Goal: Information Seeking & Learning: Find specific fact

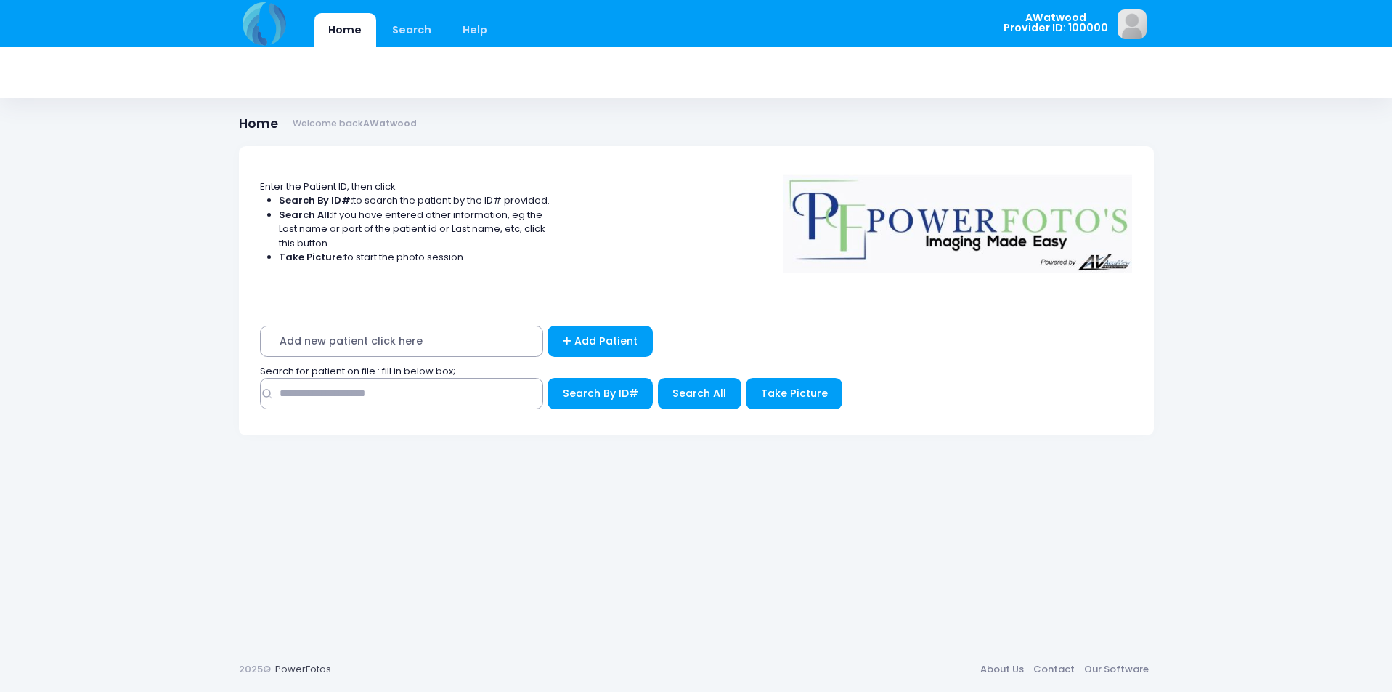
click at [483, 397] on input "text" at bounding box center [401, 393] width 283 height 31
type input "******"
click at [679, 380] on button "Search All" at bounding box center [700, 393] width 84 height 31
click at [678, 383] on button "Search All" at bounding box center [700, 393] width 84 height 31
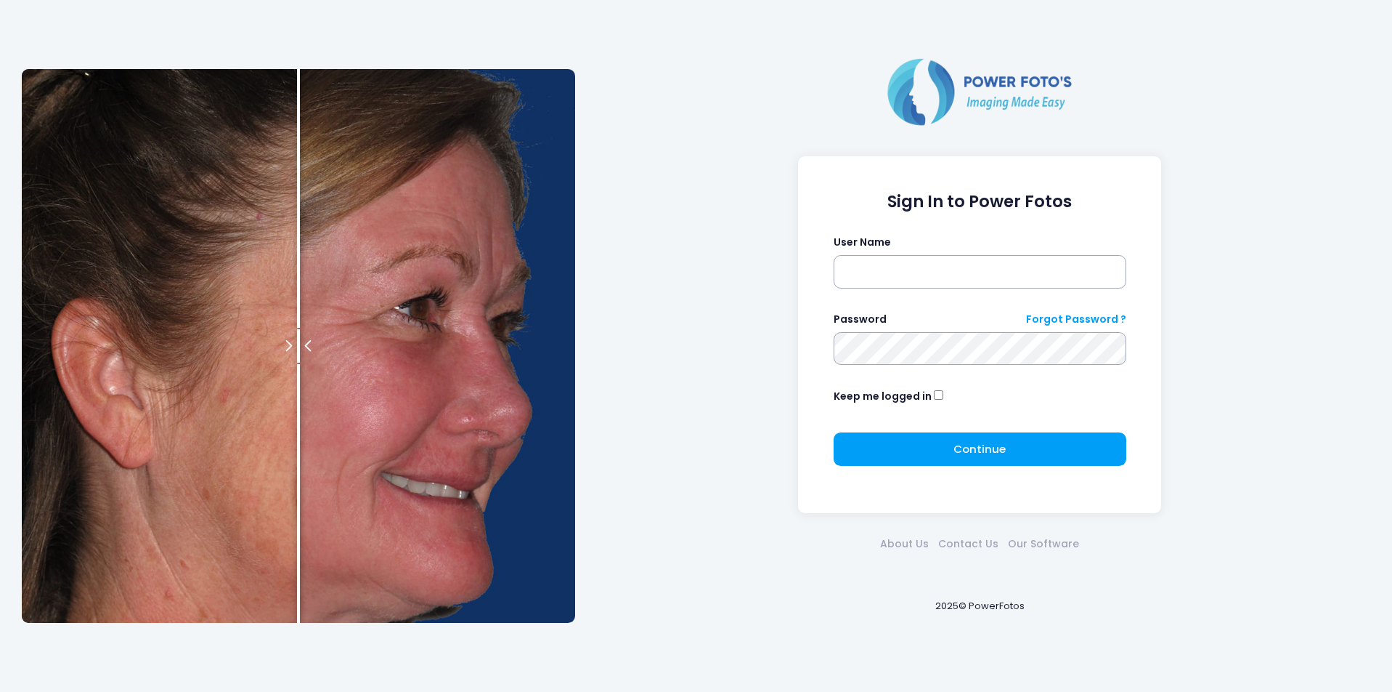
click at [882, 249] on label "User Name" at bounding box center [862, 242] width 57 height 15
click at [880, 258] on input "text" at bounding box center [980, 271] width 293 height 33
type input "********"
click at [1047, 456] on button "Continue Please wait..." at bounding box center [980, 448] width 293 height 33
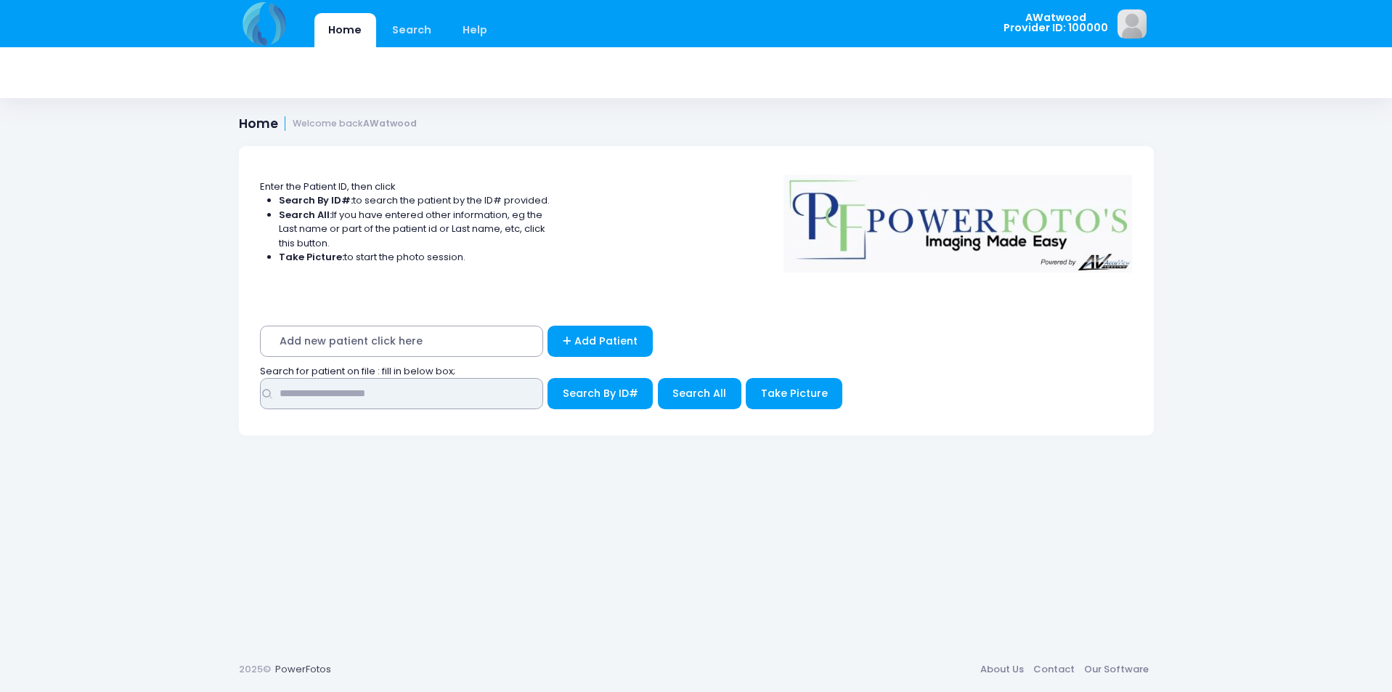
click at [511, 389] on input "text" at bounding box center [401, 393] width 283 height 31
type input "******"
click at [676, 377] on div "Search for patient on file : fill in below box;" at bounding box center [696, 371] width 887 height 15
click at [676, 385] on button "Search All" at bounding box center [700, 393] width 84 height 31
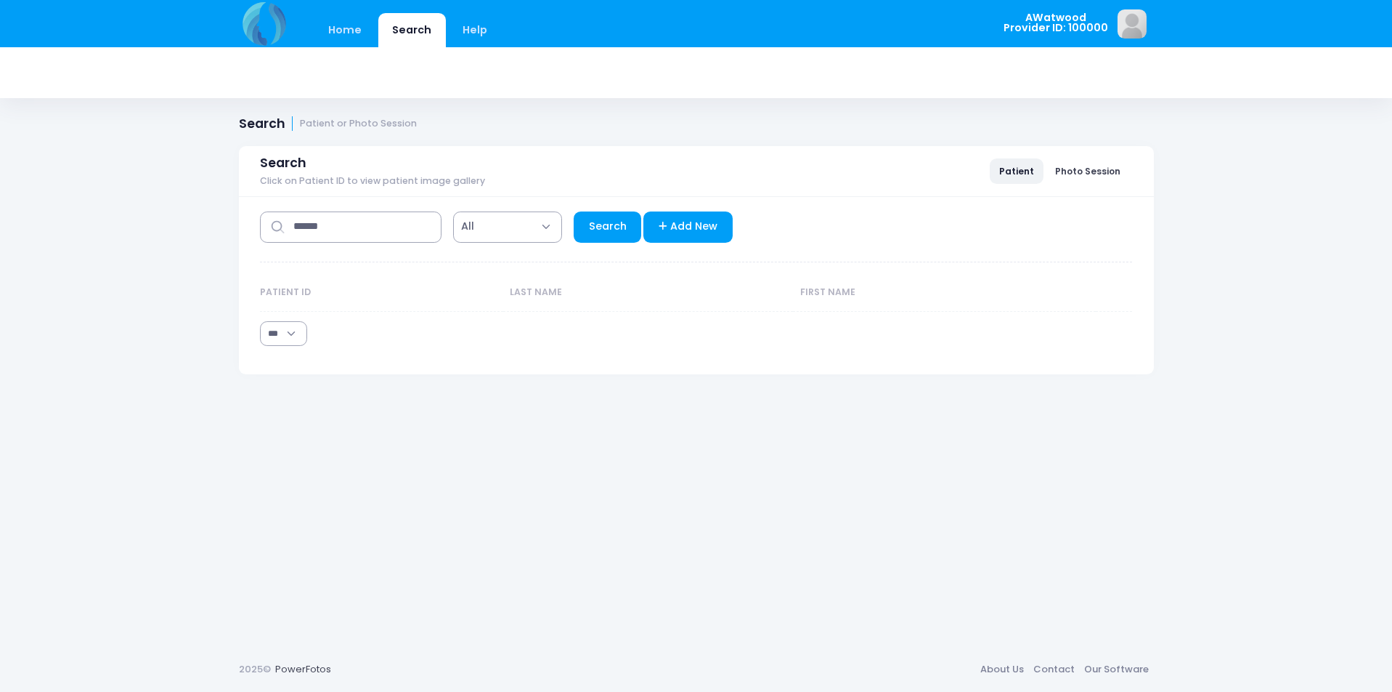
select select "***"
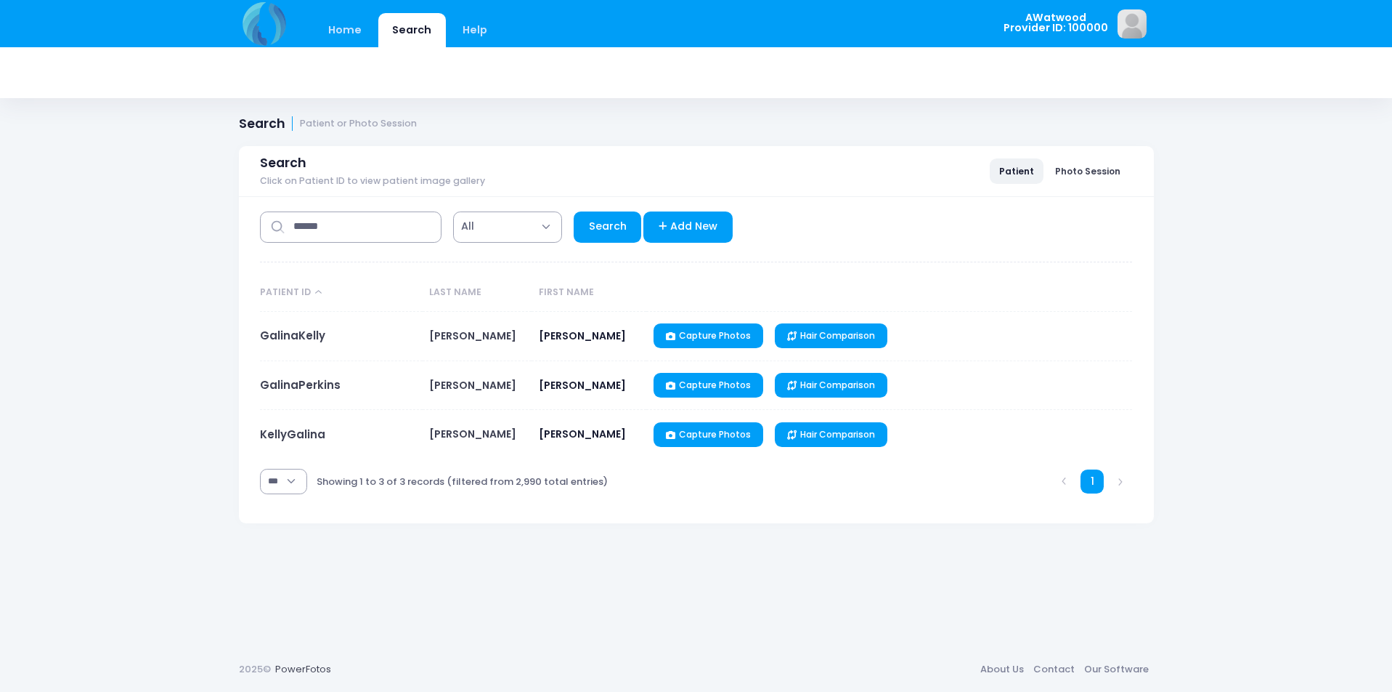
click at [296, 374] on td "GalinaPerkins" at bounding box center [341, 385] width 163 height 49
click at [294, 378] on link "GalinaPerkins" at bounding box center [300, 384] width 81 height 15
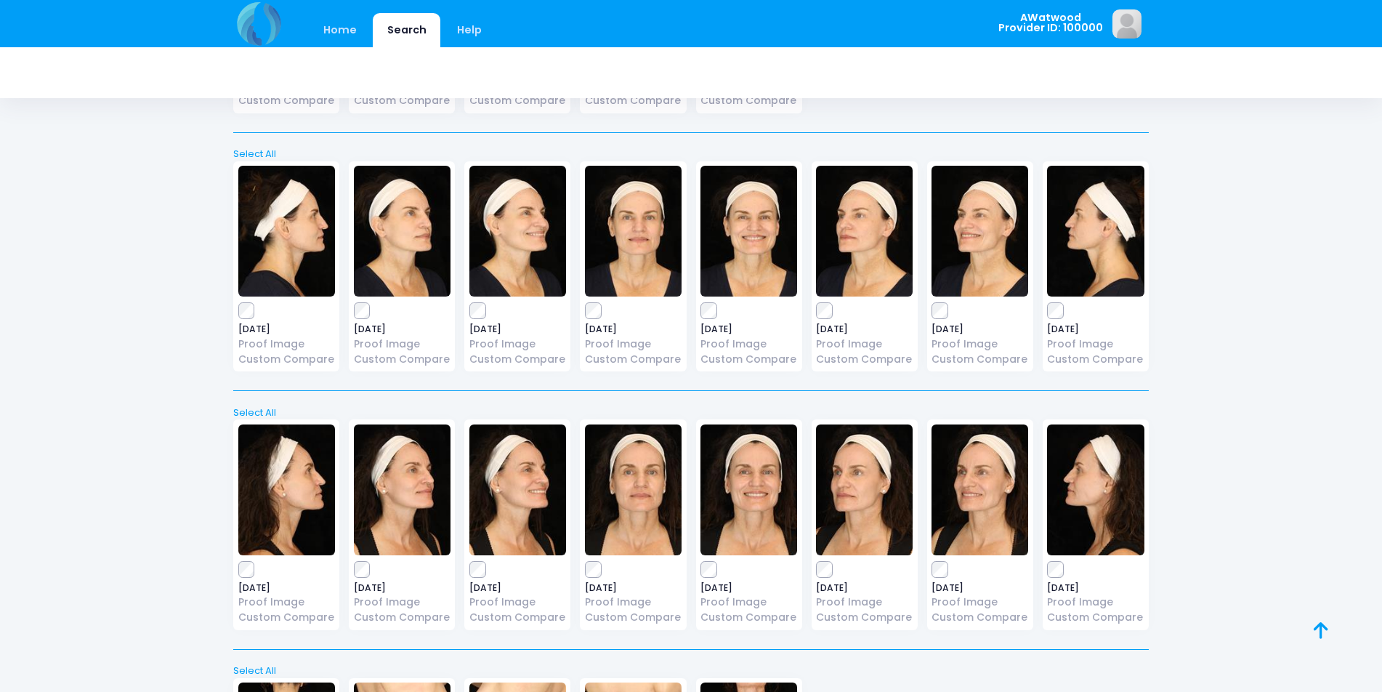
scroll to position [813, 0]
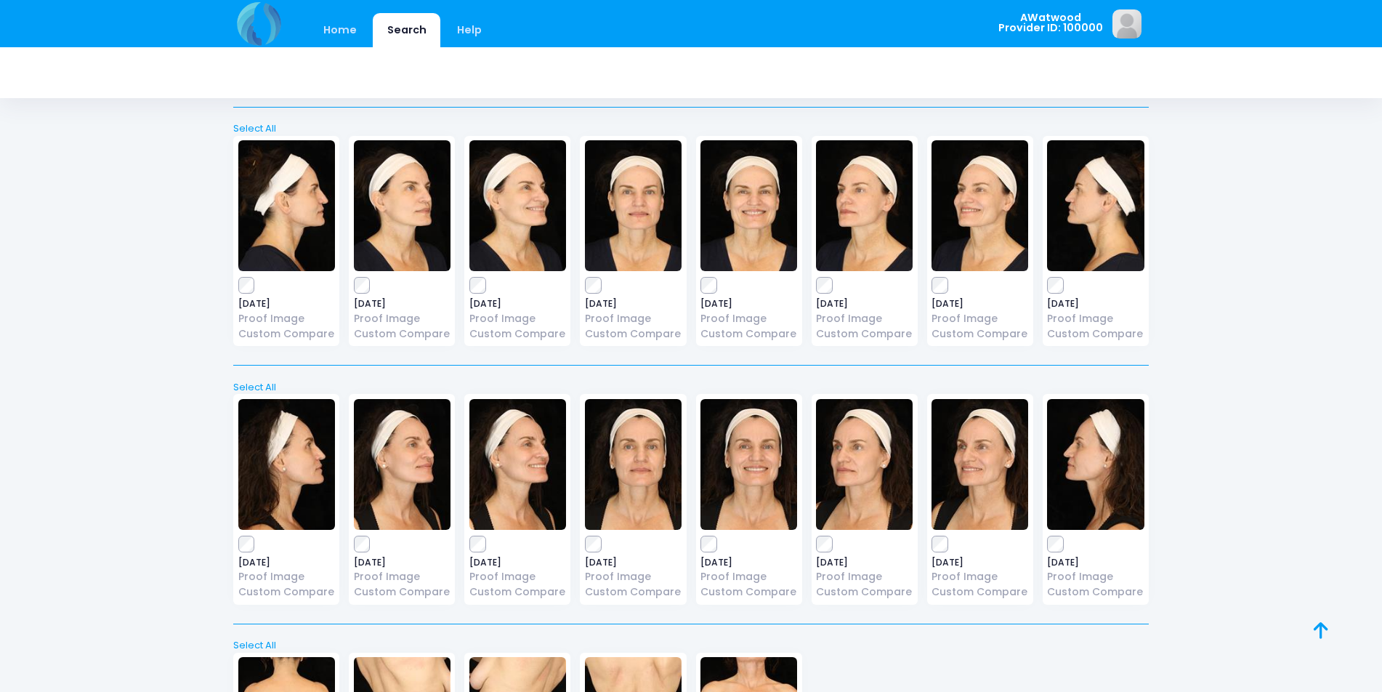
click at [517, 227] on img at bounding box center [517, 205] width 97 height 131
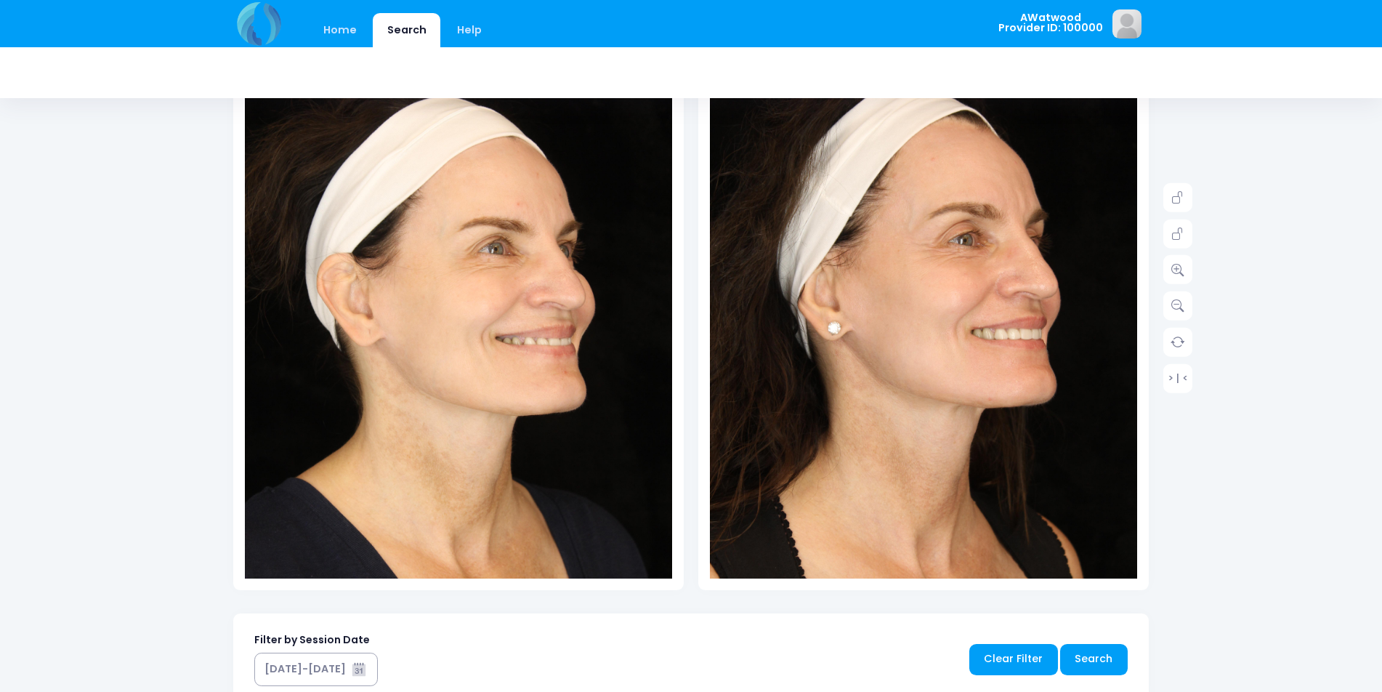
scroll to position [145, 0]
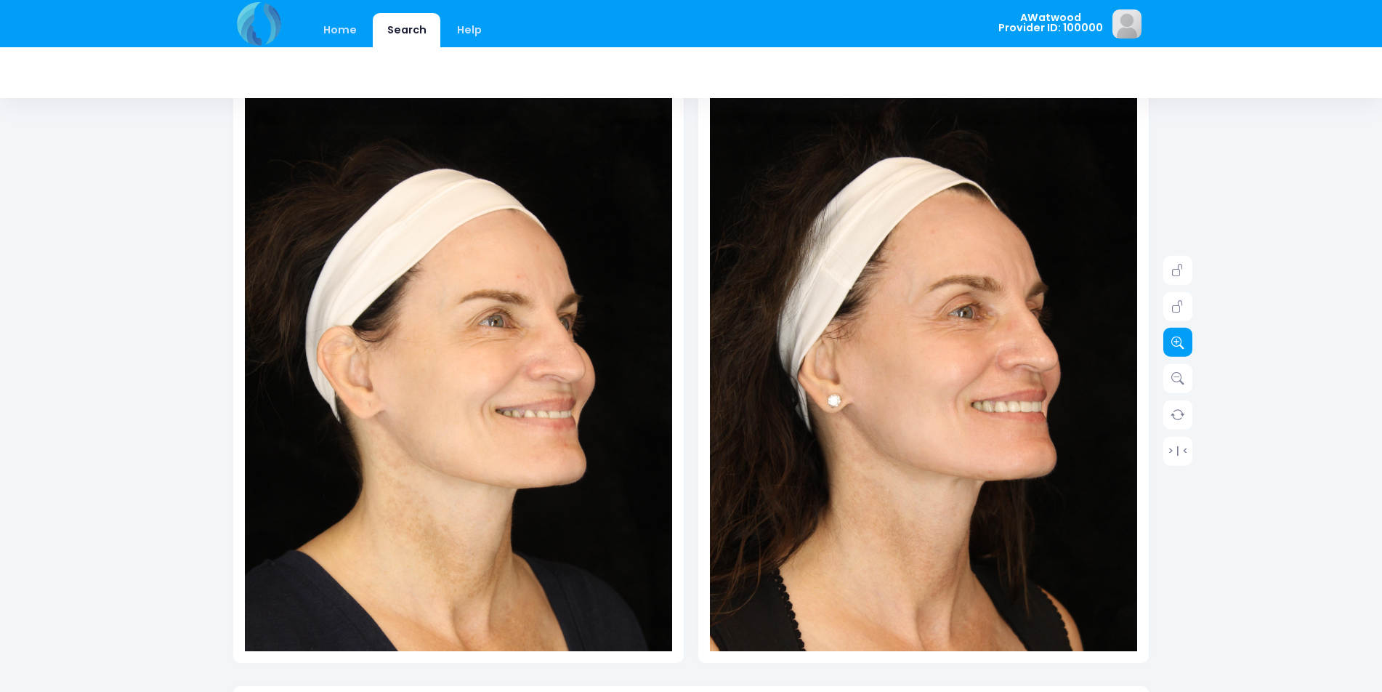
click at [1183, 334] on link at bounding box center [1177, 342] width 29 height 29
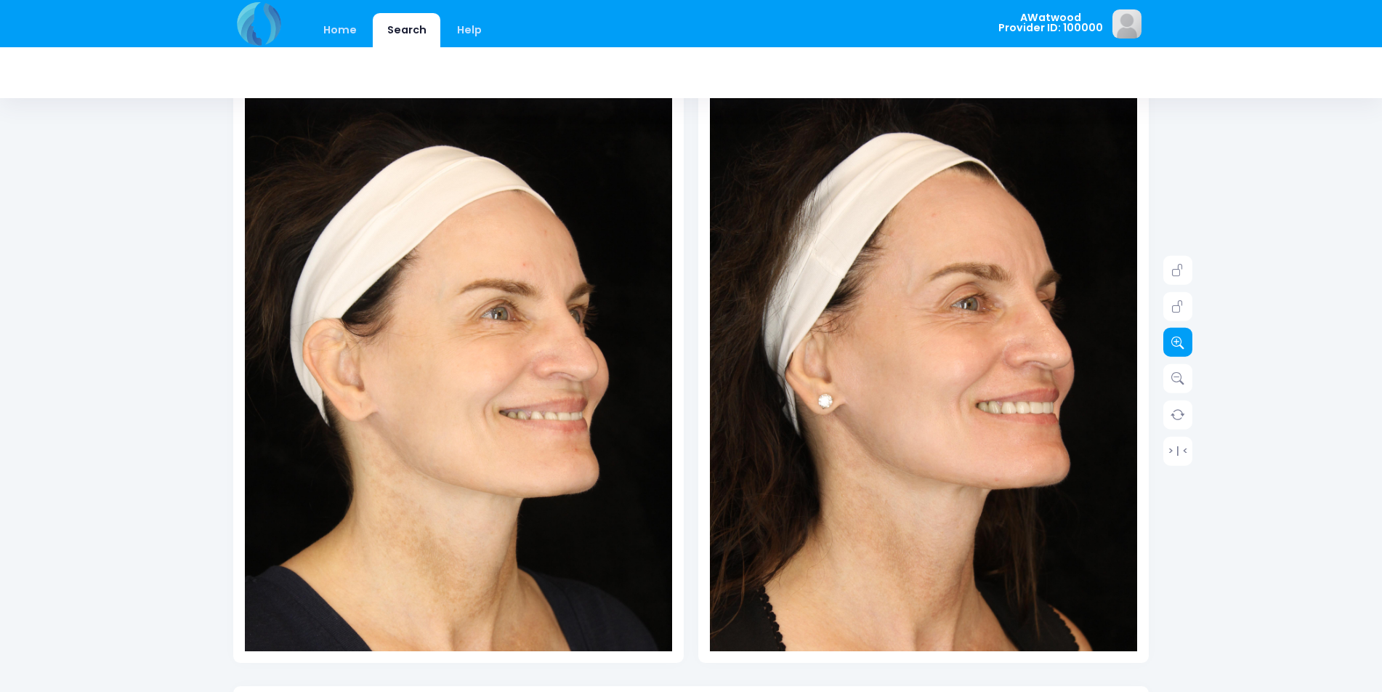
click at [1183, 334] on link at bounding box center [1177, 342] width 29 height 29
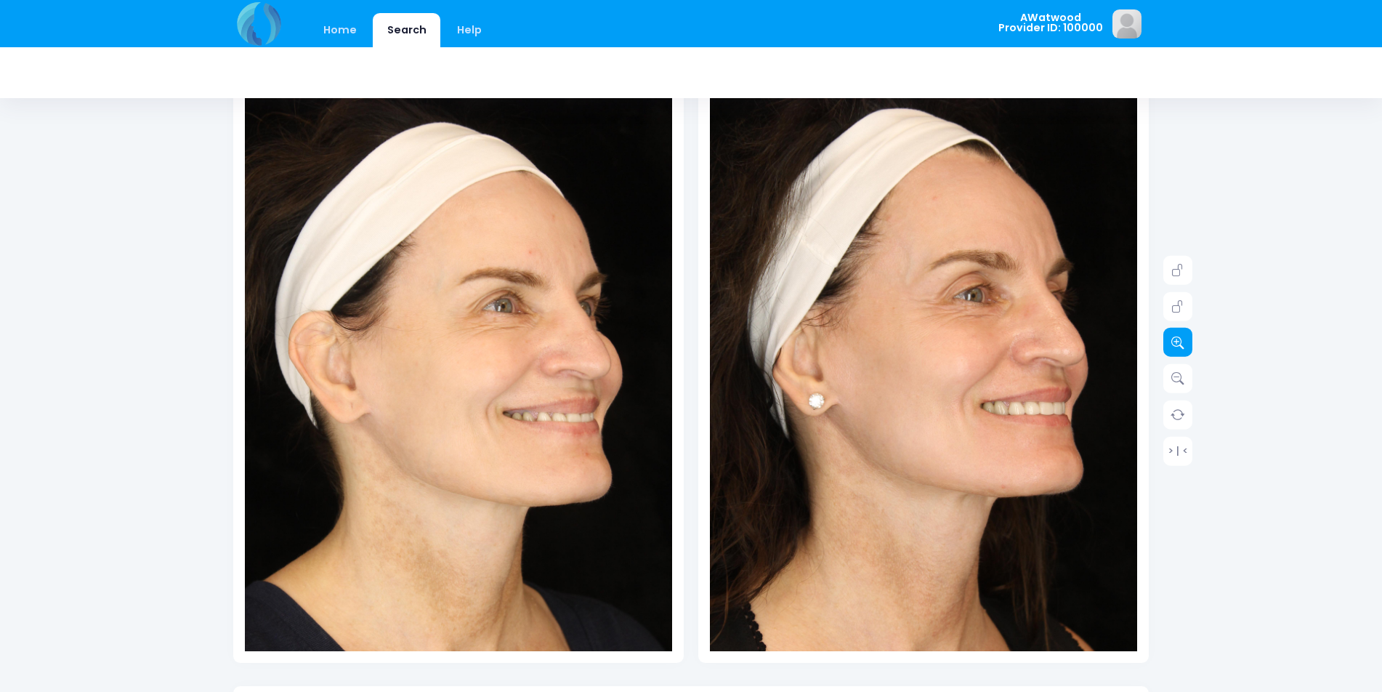
click at [1183, 334] on link at bounding box center [1177, 342] width 29 height 29
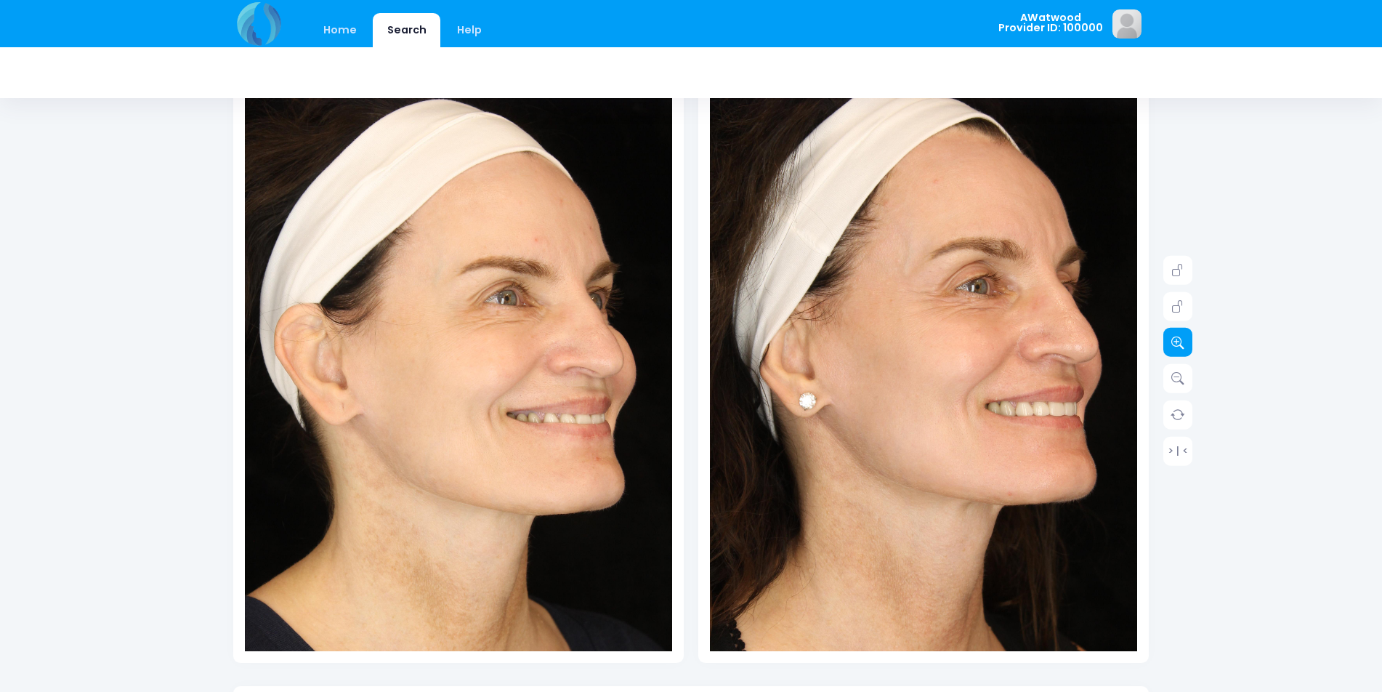
click at [1183, 336] on link at bounding box center [1177, 342] width 29 height 29
click at [1183, 336] on icon at bounding box center [1177, 342] width 13 height 13
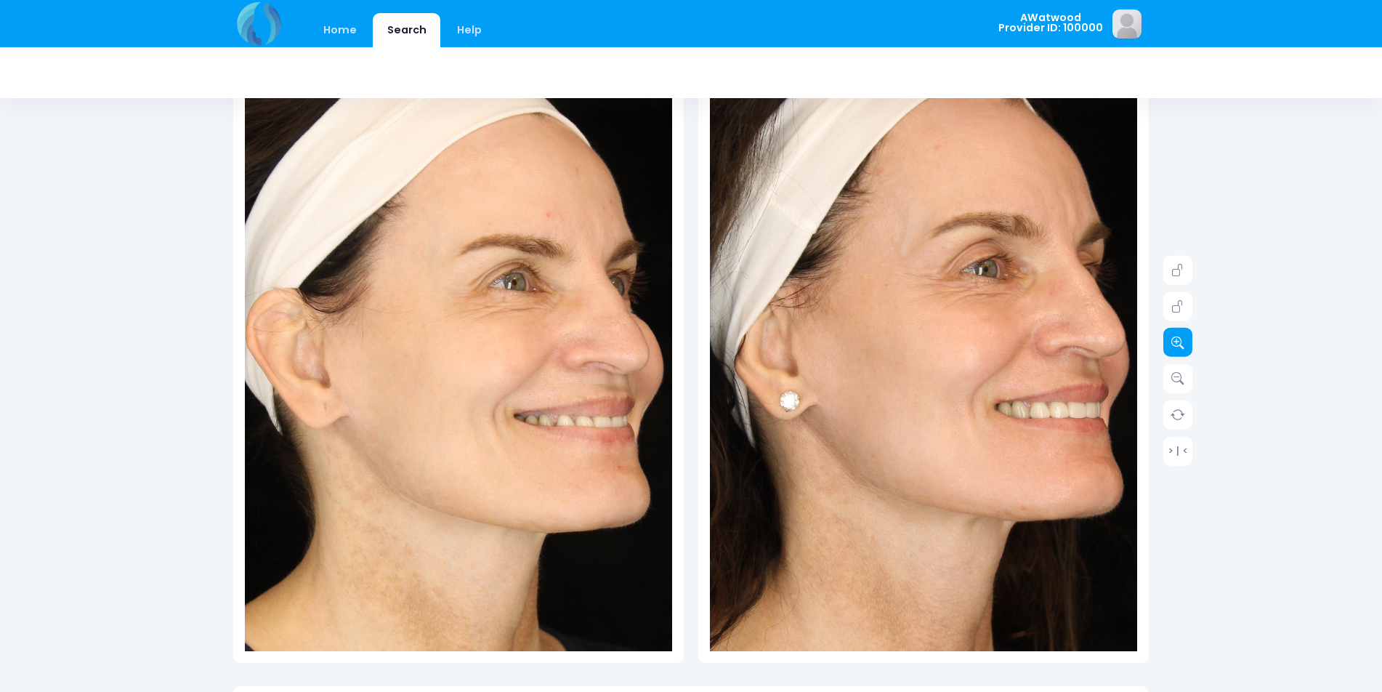
click at [1183, 336] on icon at bounding box center [1177, 342] width 13 height 13
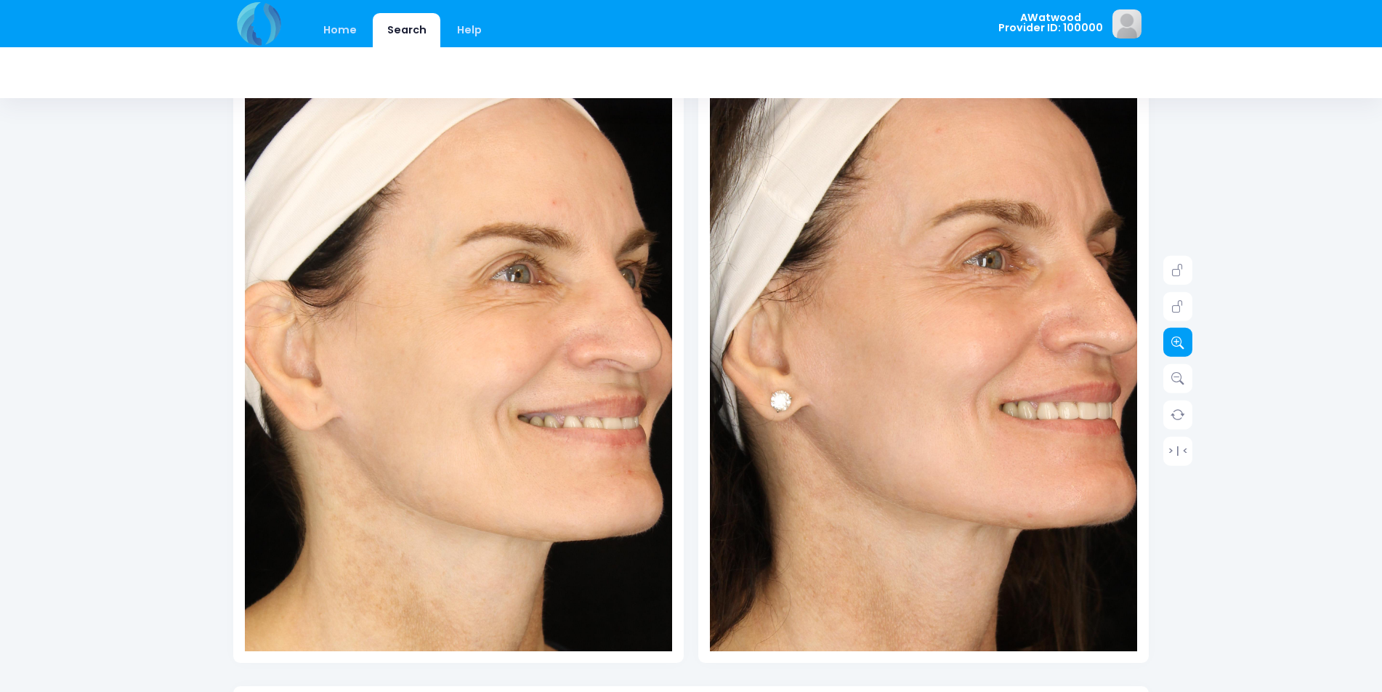
click at [1183, 336] on icon at bounding box center [1177, 342] width 13 height 13
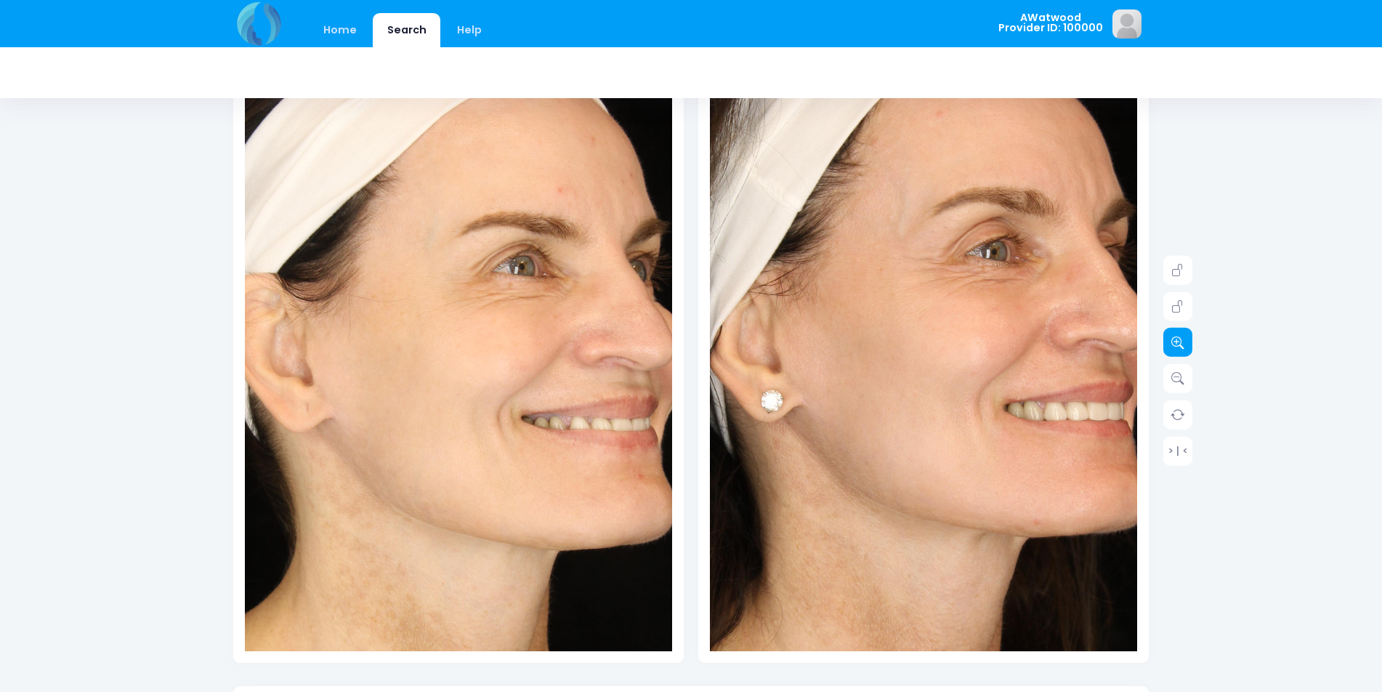
click at [1180, 337] on icon at bounding box center [1177, 342] width 13 height 13
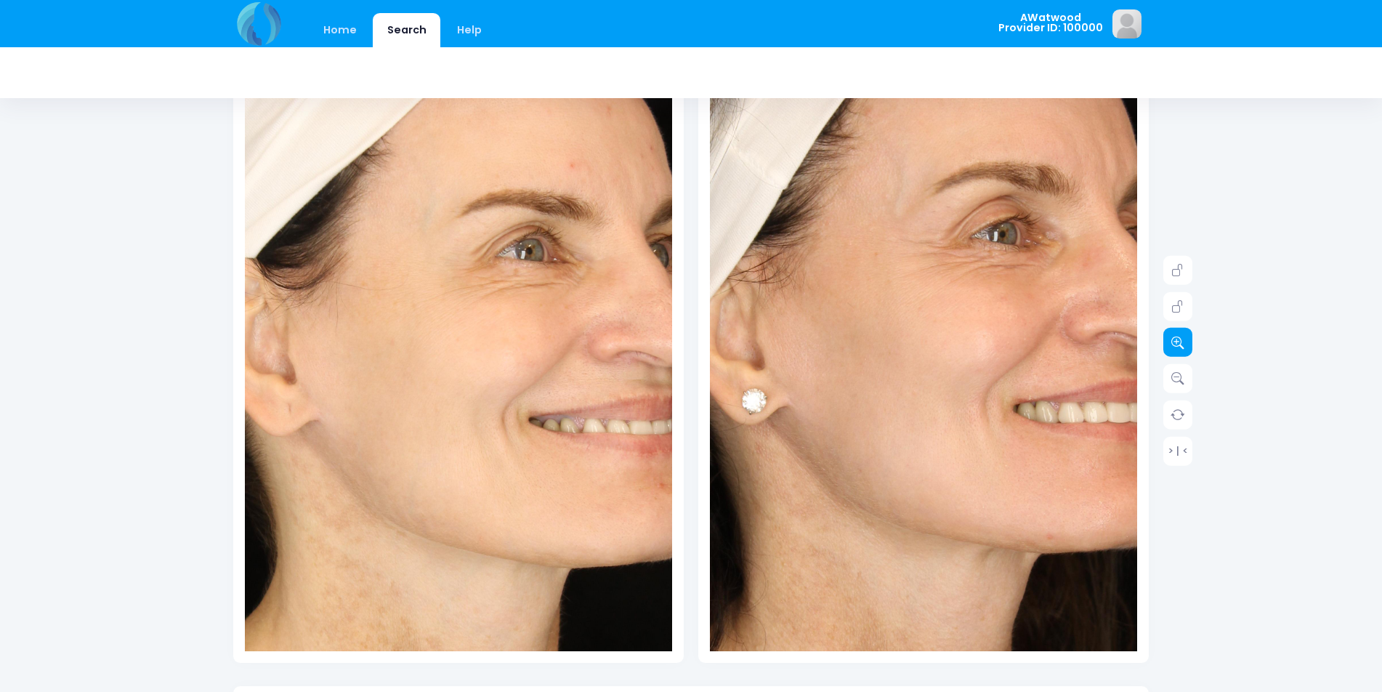
click at [1180, 337] on icon at bounding box center [1177, 342] width 13 height 13
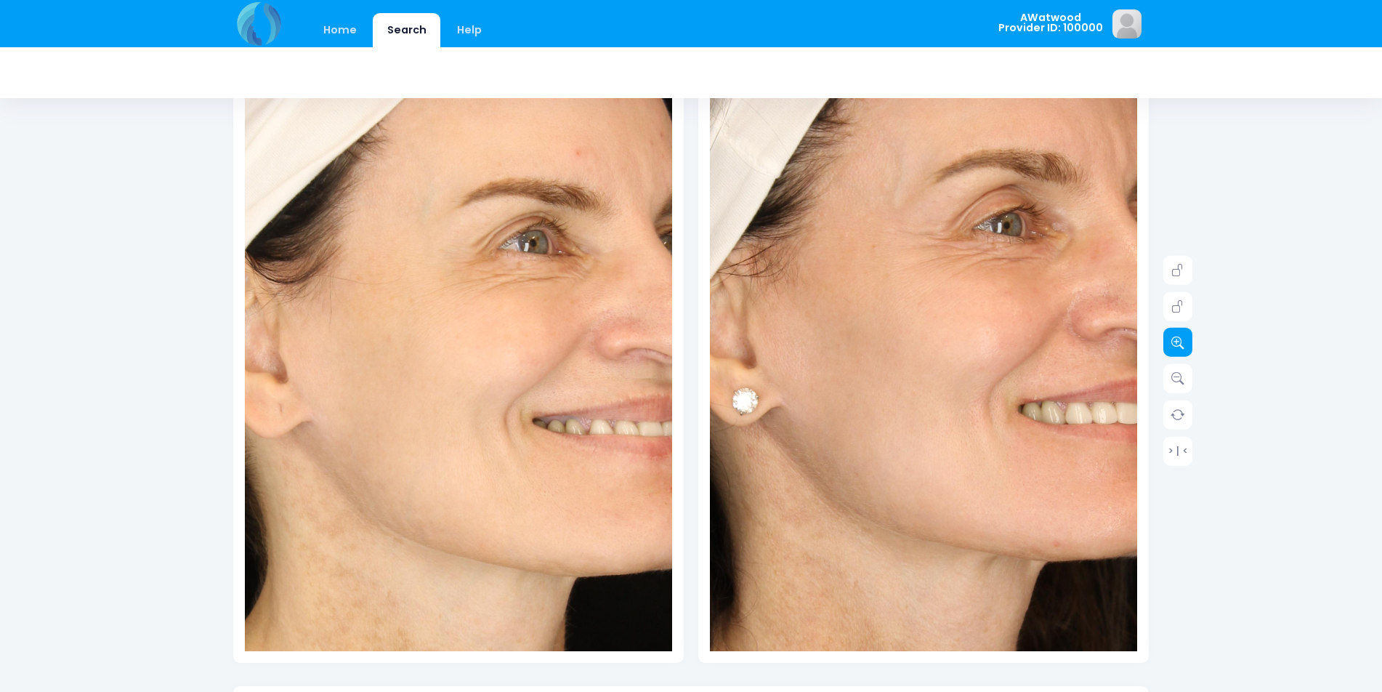
click at [1180, 339] on icon at bounding box center [1177, 342] width 13 height 13
click at [1177, 341] on icon at bounding box center [1177, 342] width 13 height 13
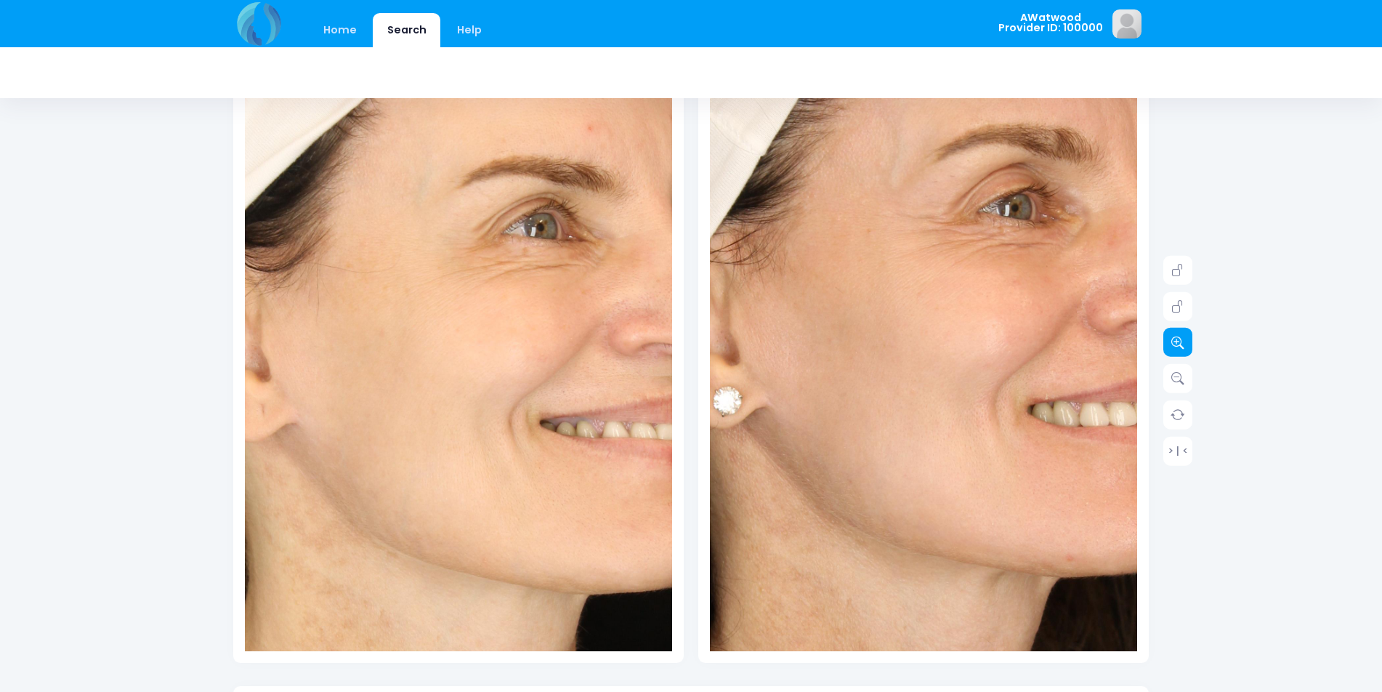
click at [1173, 349] on link at bounding box center [1177, 342] width 29 height 29
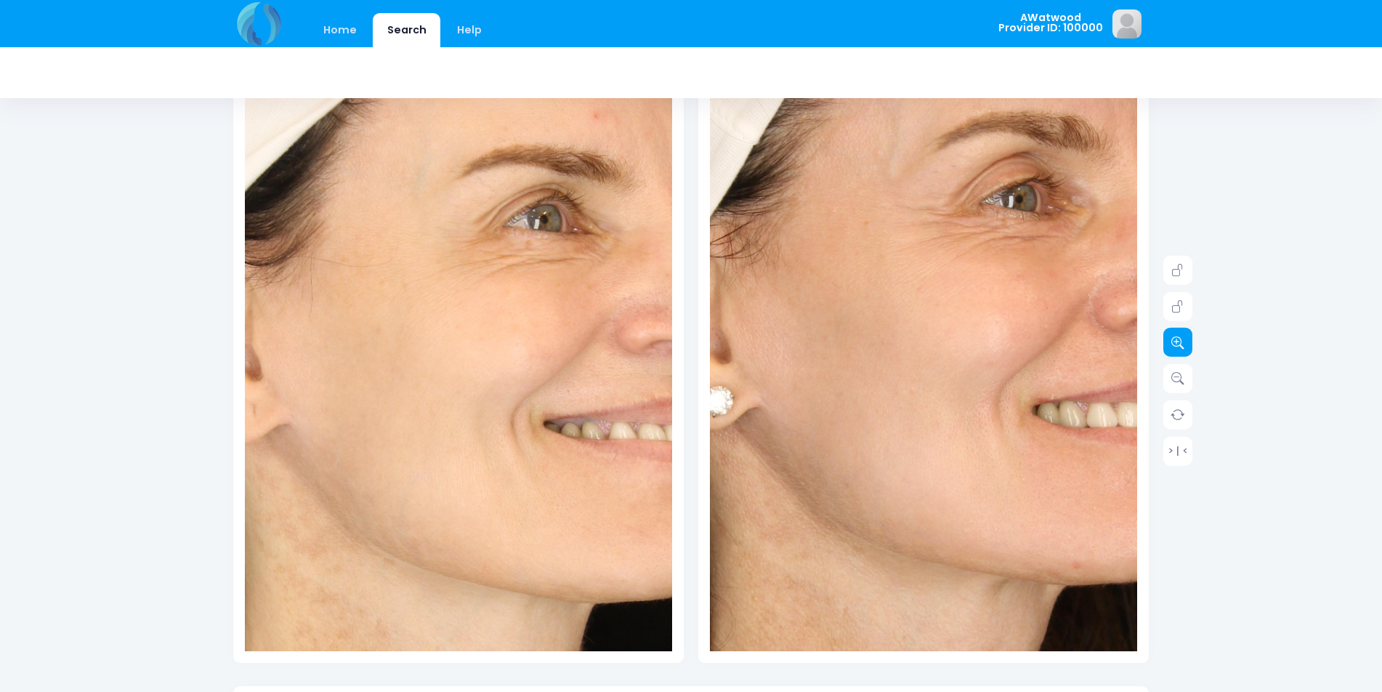
click at [1173, 340] on icon at bounding box center [1177, 342] width 13 height 13
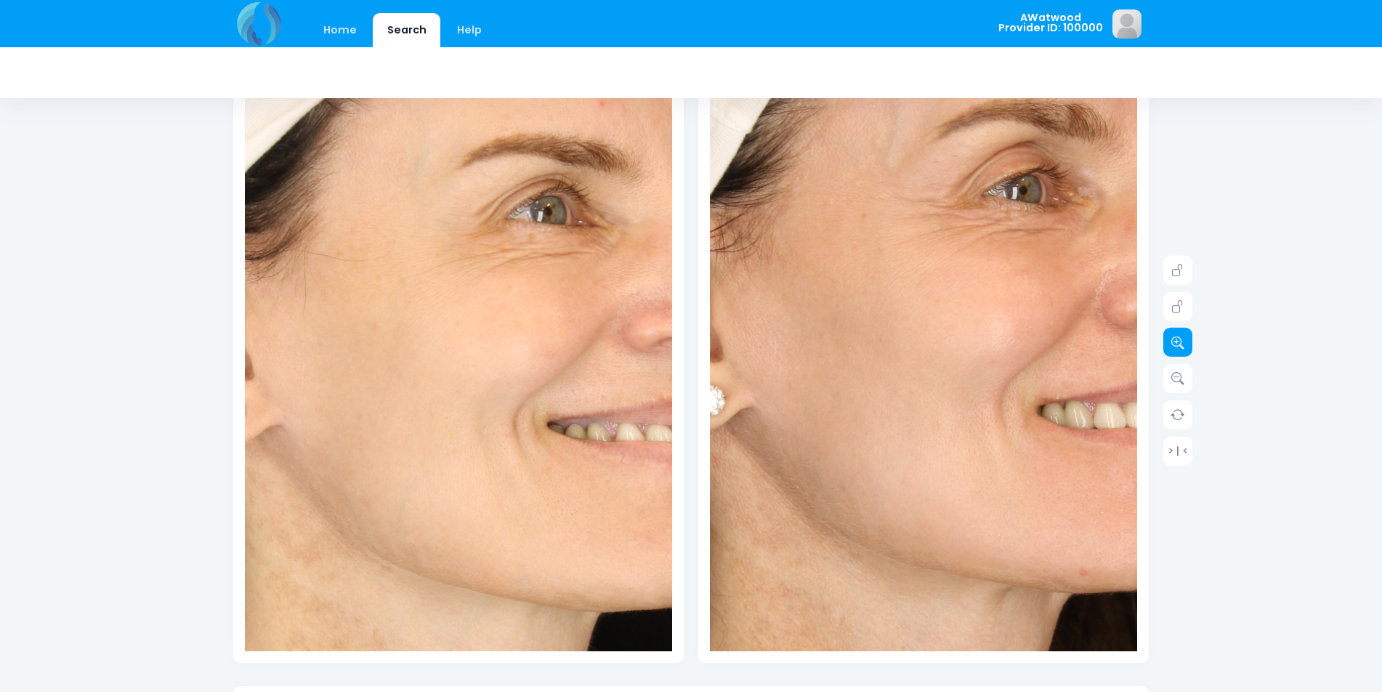
click at [1173, 340] on icon at bounding box center [1177, 342] width 13 height 13
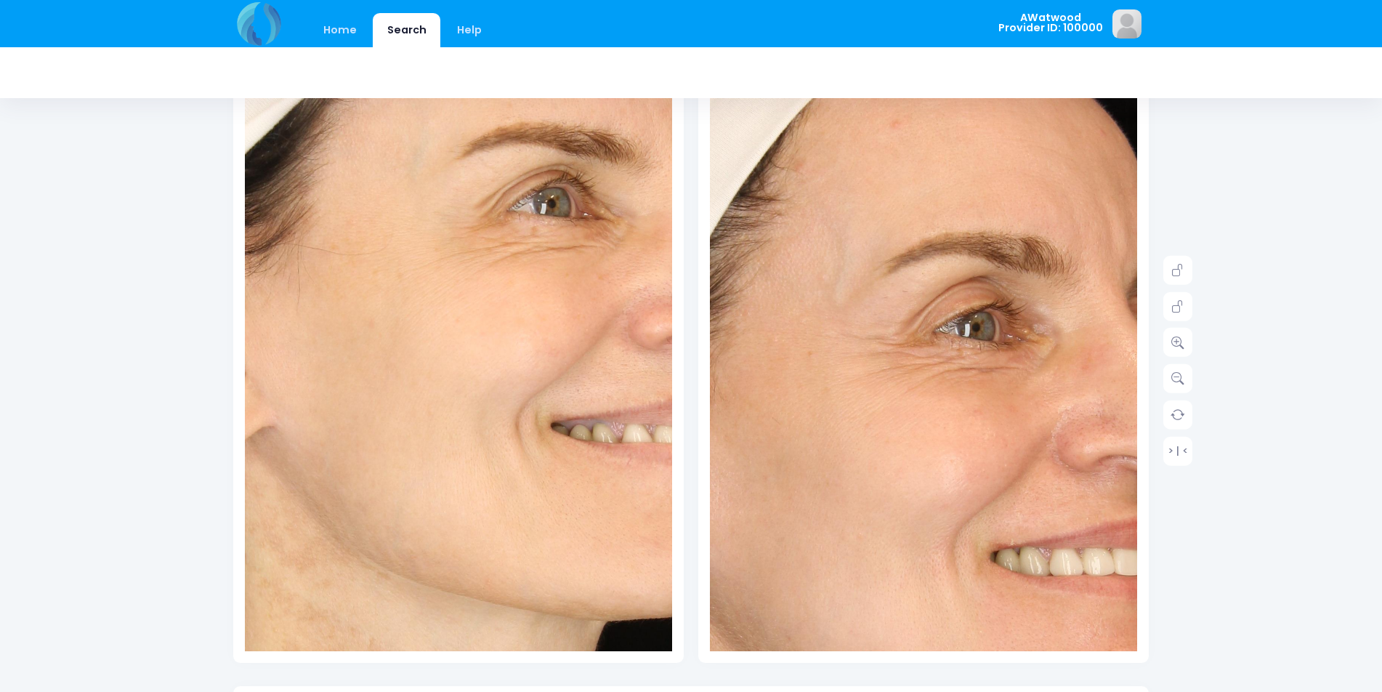
click at [957, 279] on img at bounding box center [871, 546] width 1067 height 1601
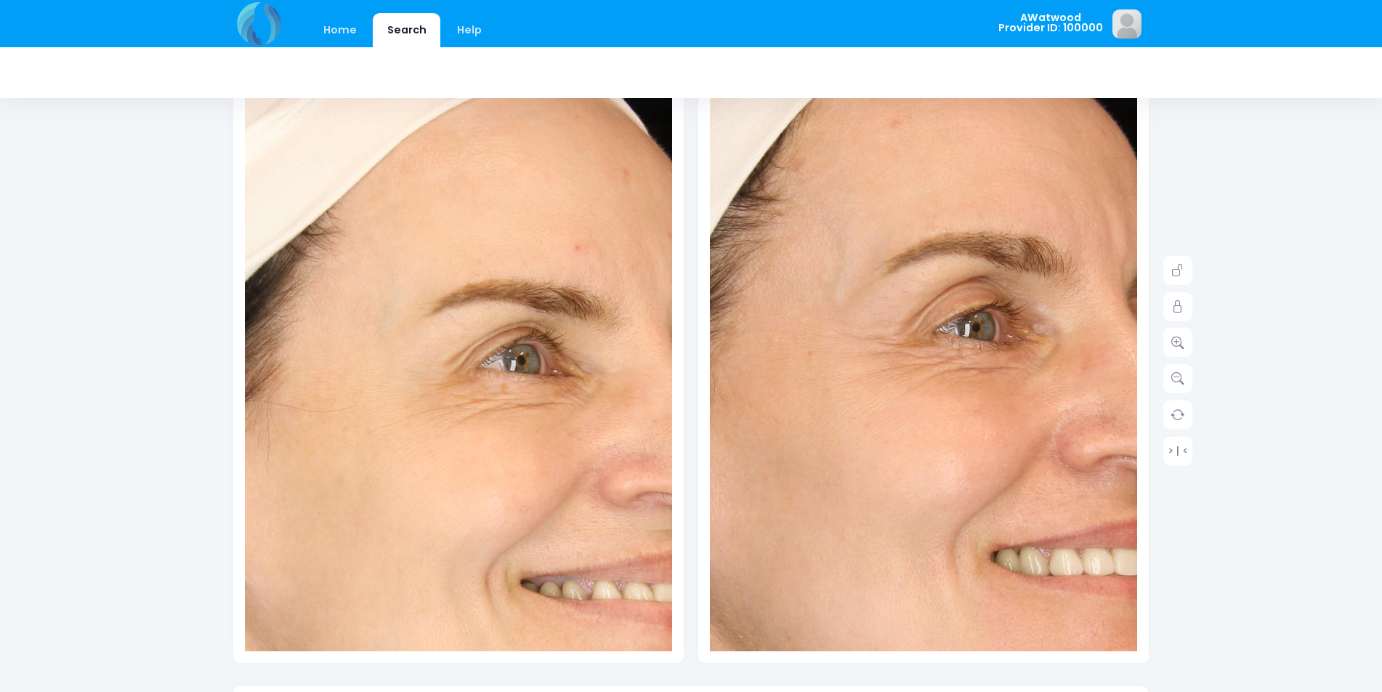
click at [479, 272] on img at bounding box center [428, 557] width 1067 height 1601
click at [351, 395] on img at bounding box center [428, 557] width 1067 height 1601
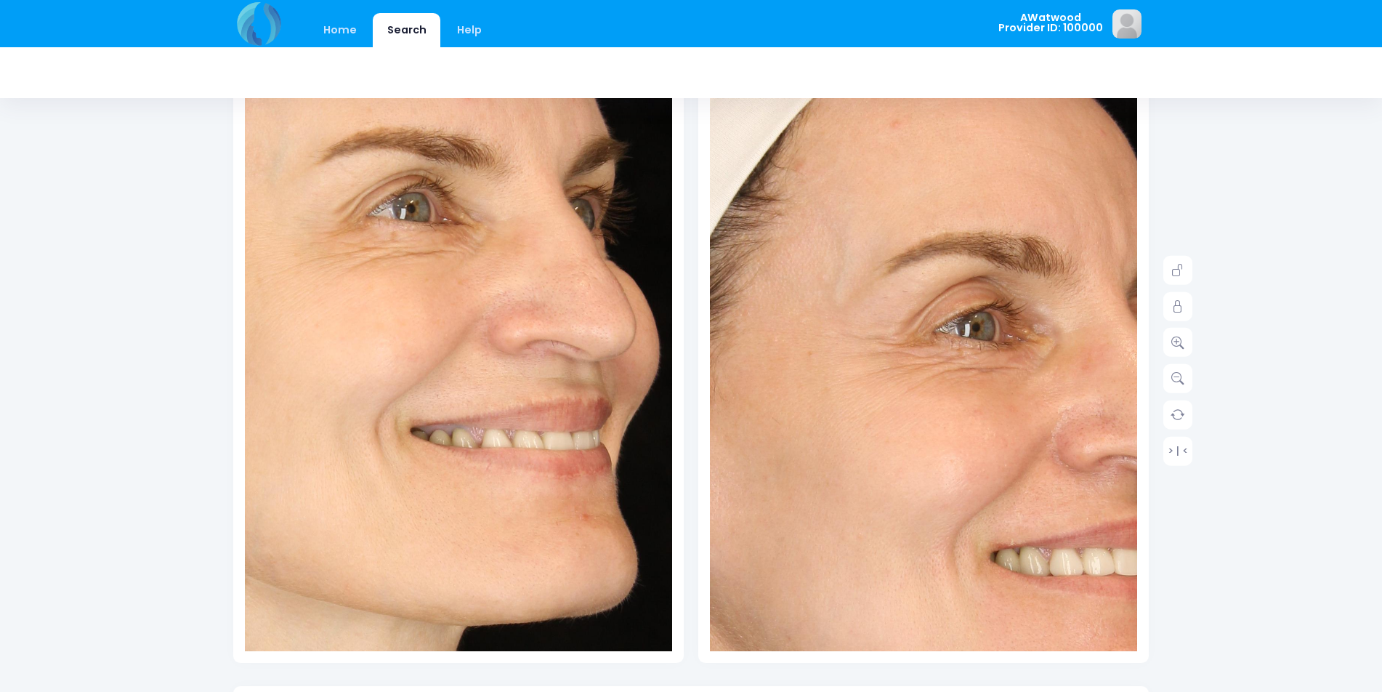
click at [552, 362] on img at bounding box center [317, 405] width 1067 height 1601
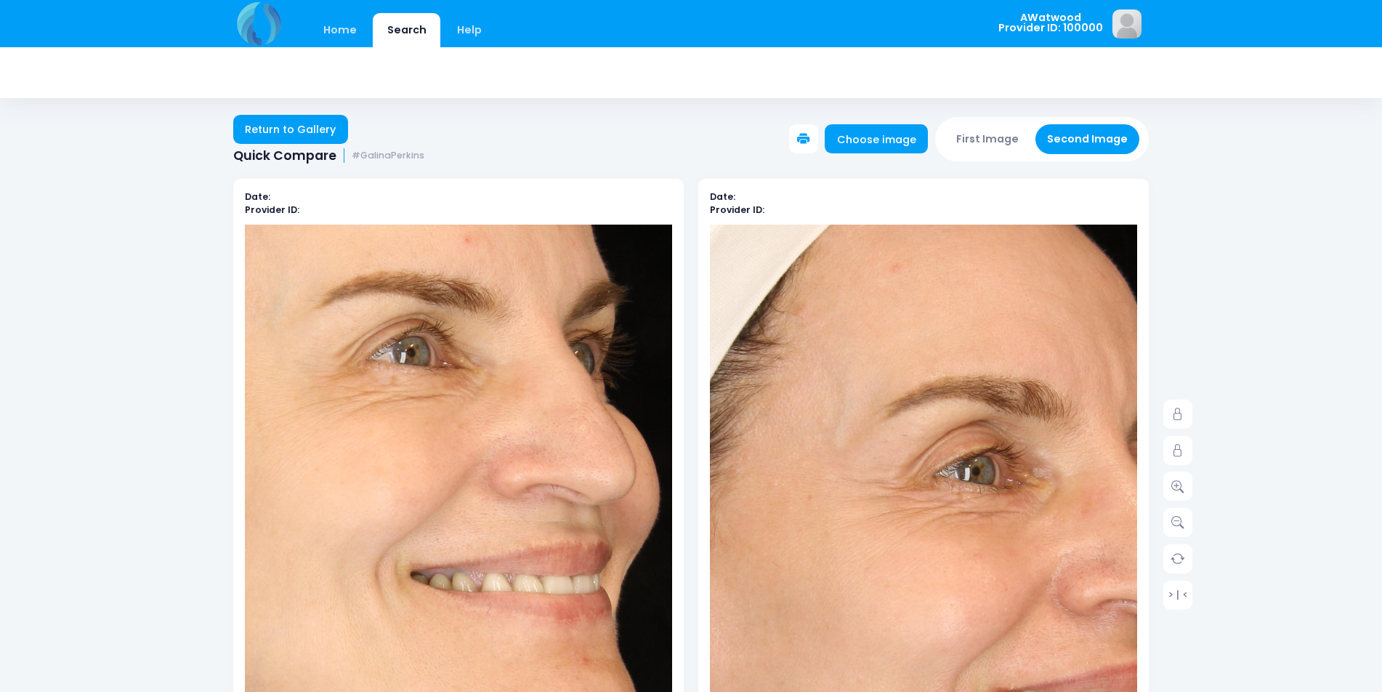
scroll to position [0, 0]
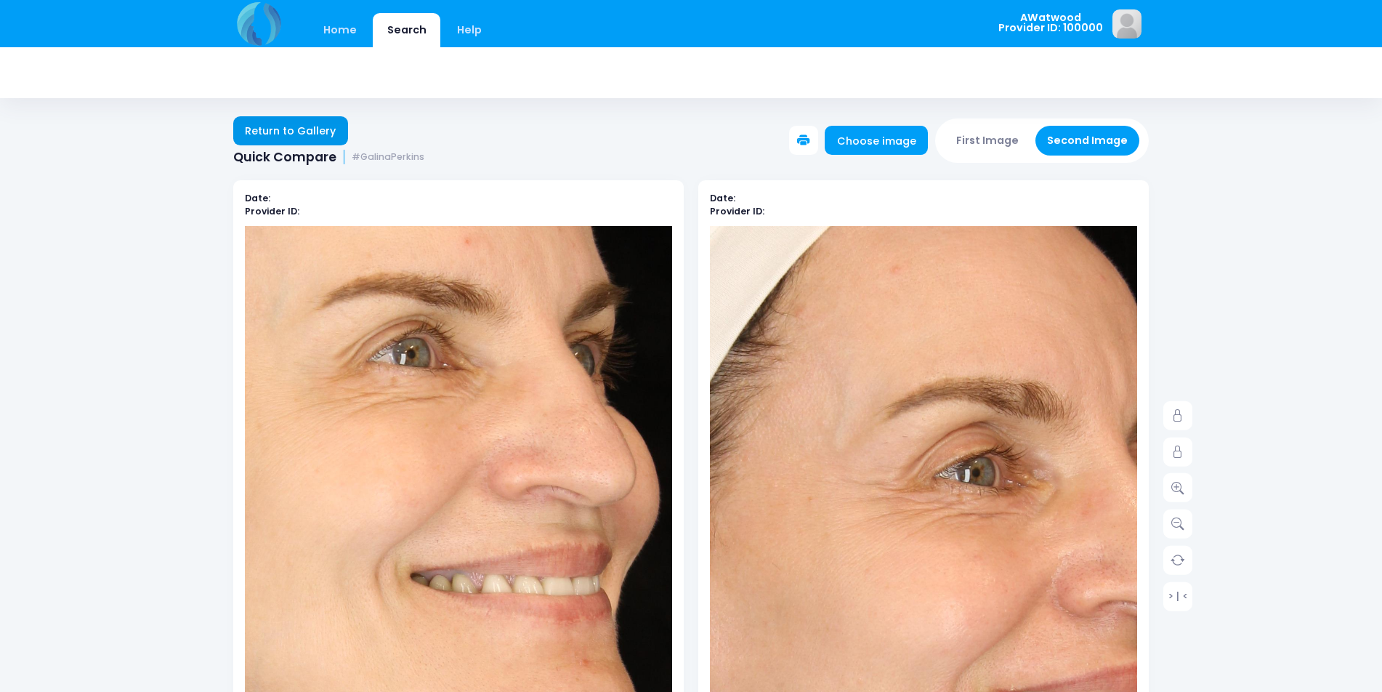
click at [300, 132] on link "Return to Gallery" at bounding box center [290, 130] width 115 height 29
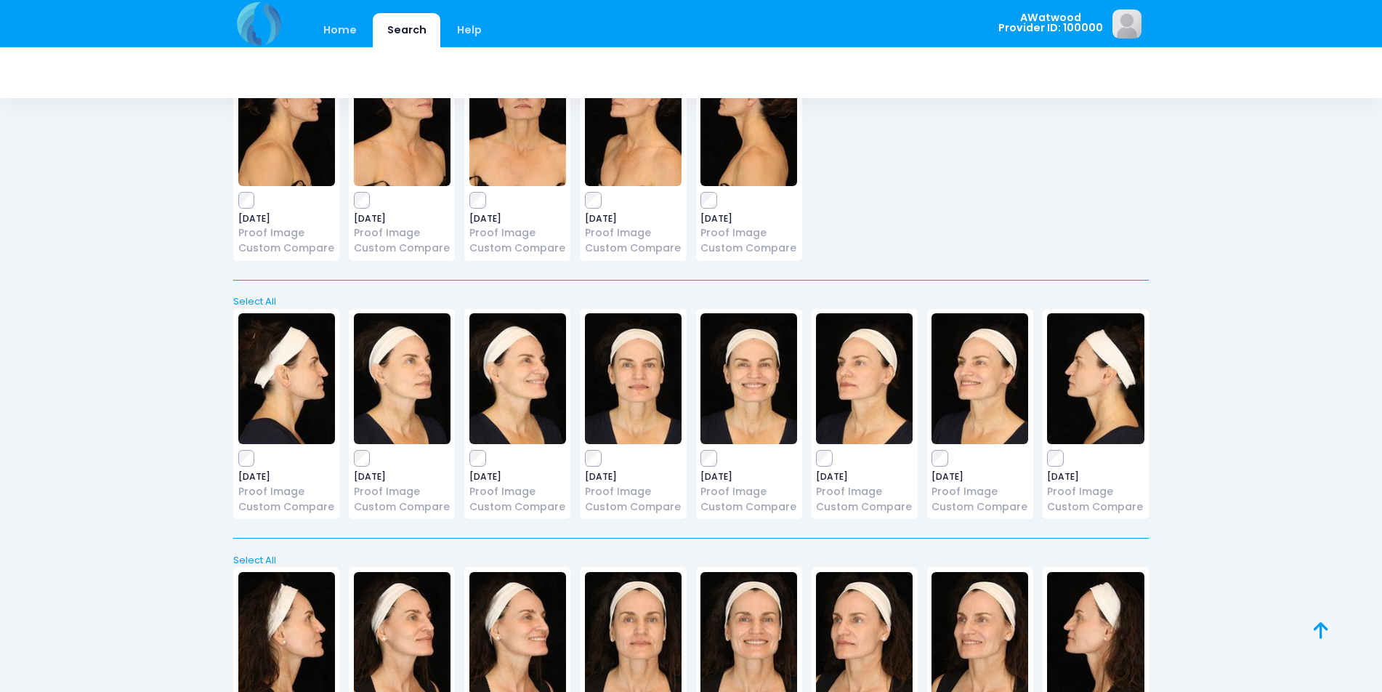
scroll to position [654, 0]
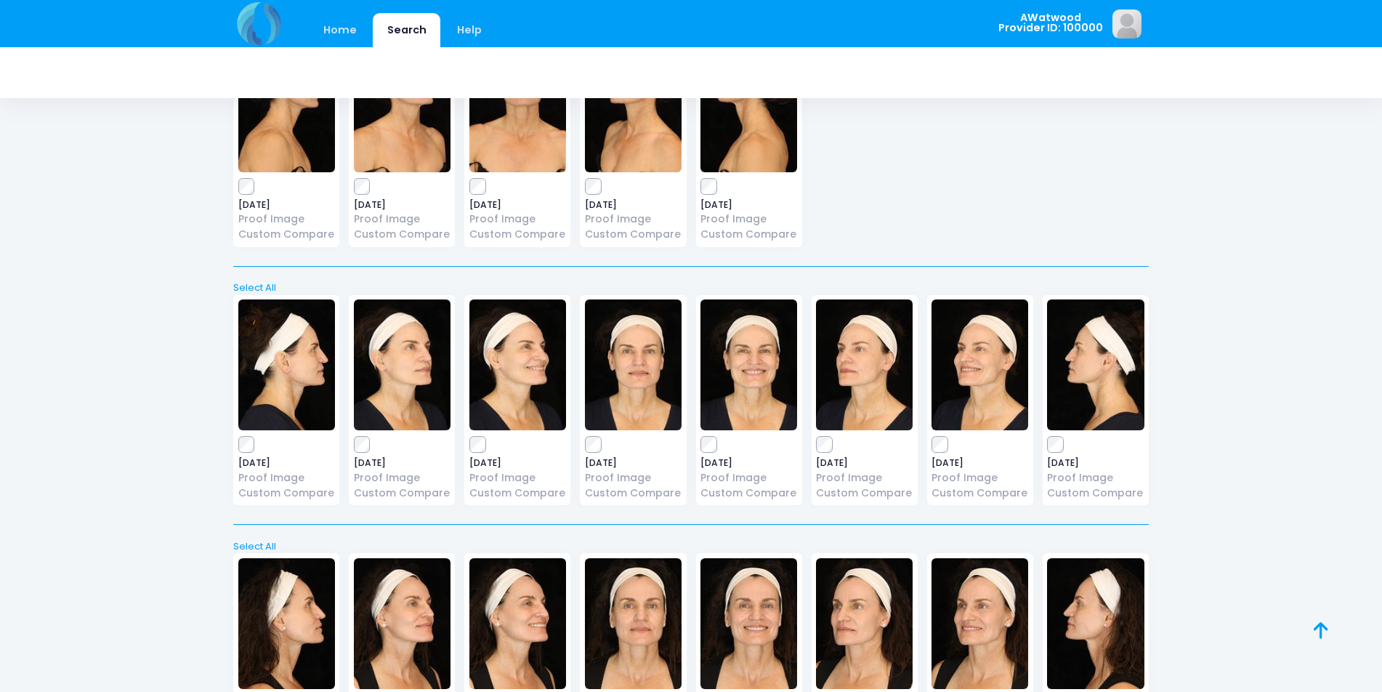
click at [753, 377] on img at bounding box center [748, 364] width 97 height 131
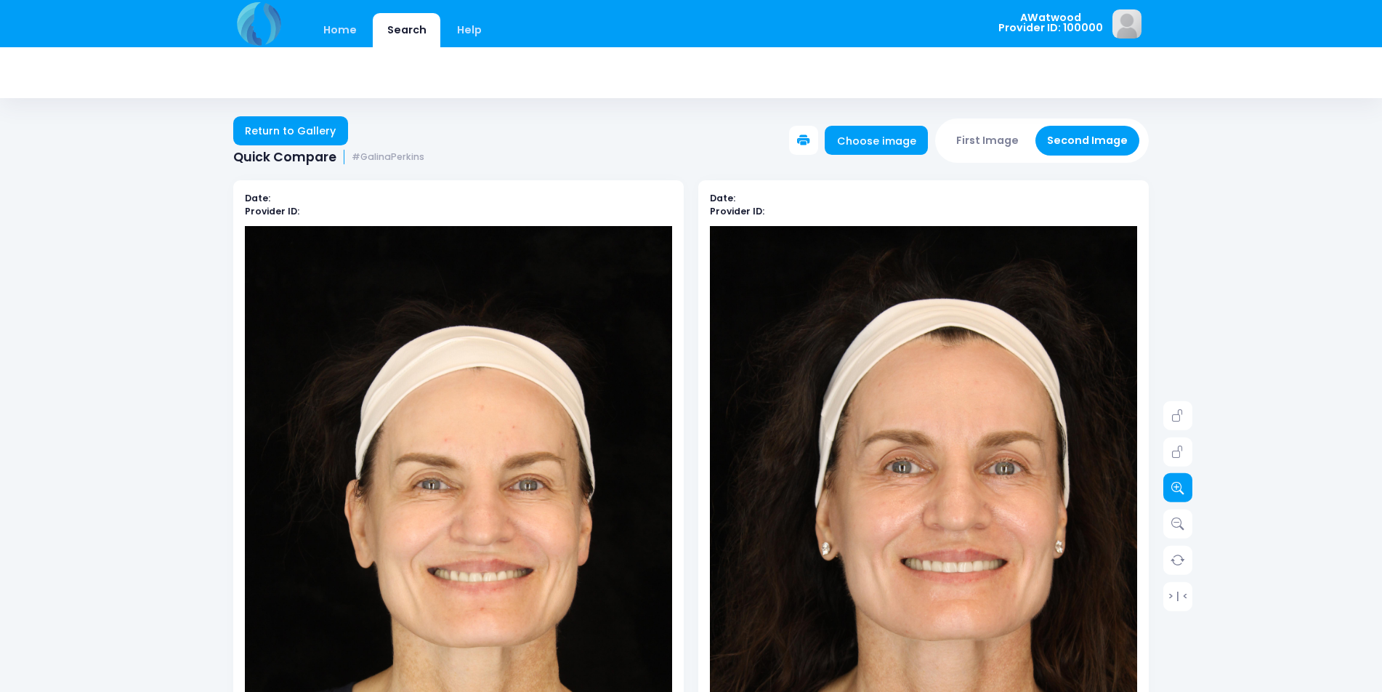
click at [1183, 486] on icon at bounding box center [1177, 487] width 13 height 13
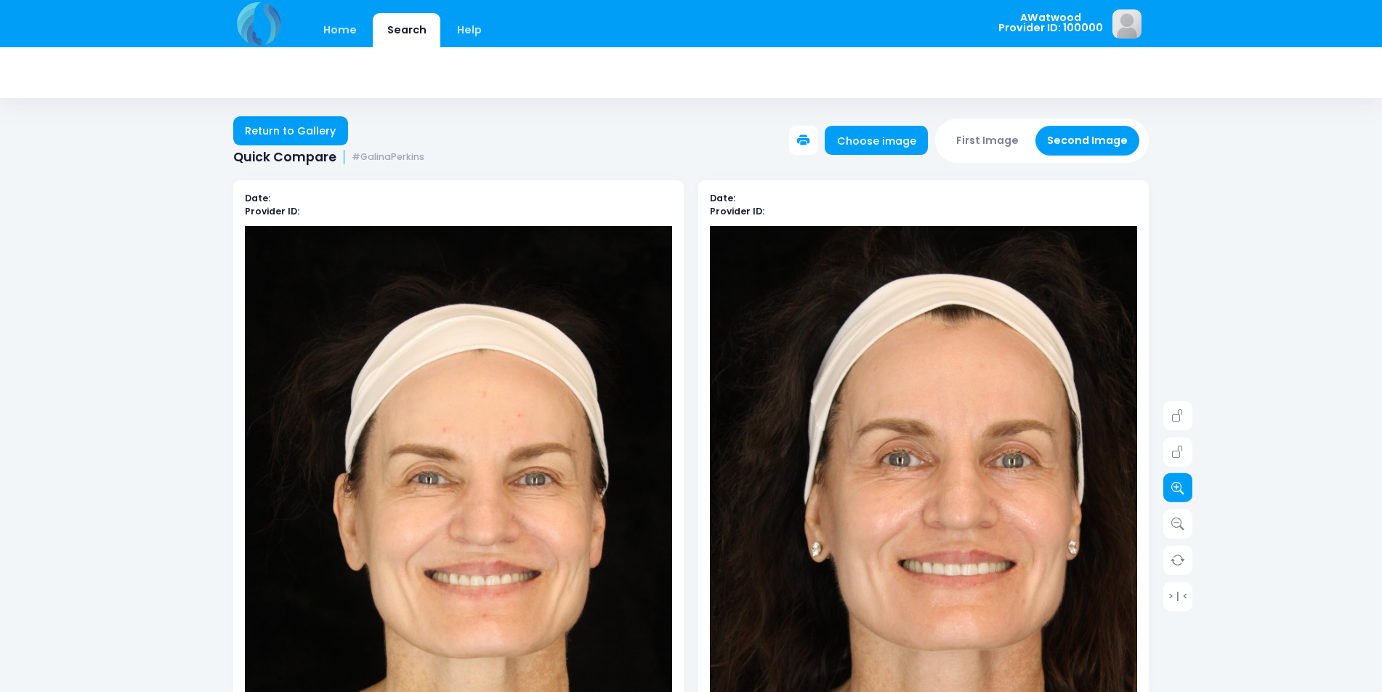
click at [1183, 486] on icon at bounding box center [1177, 487] width 13 height 13
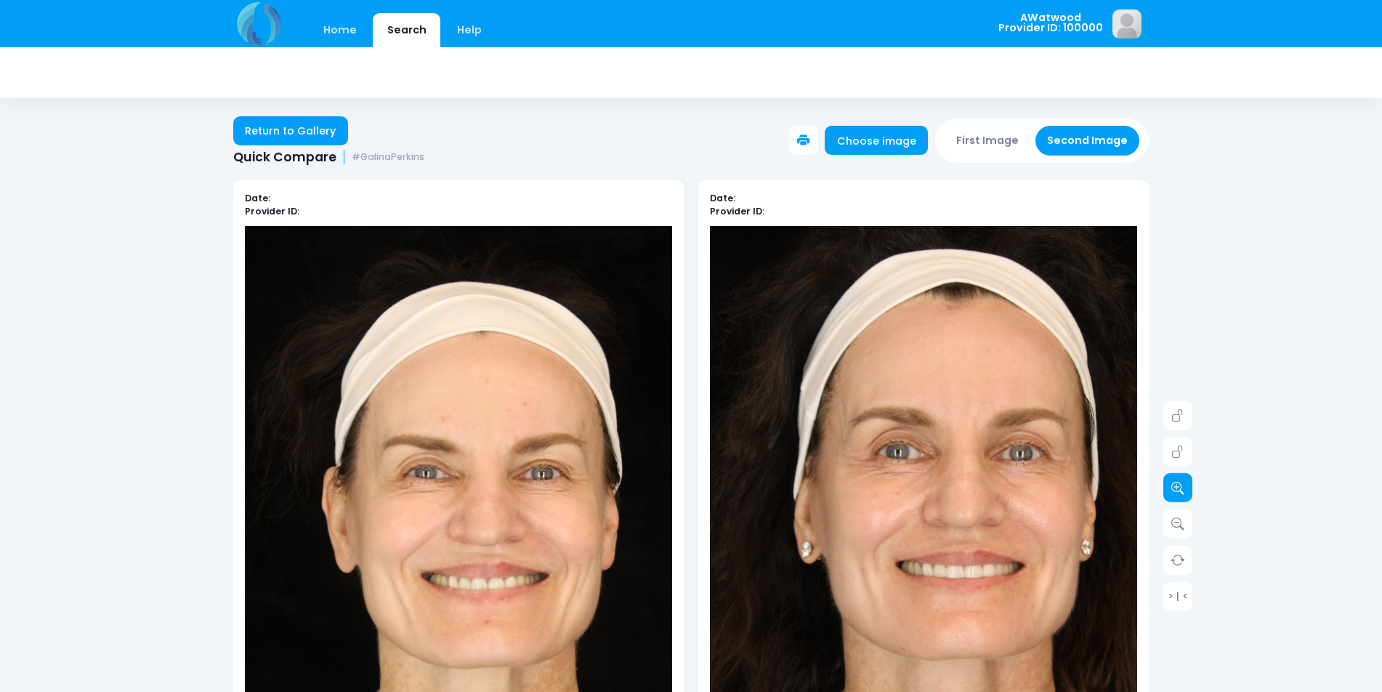
click at [1183, 486] on icon at bounding box center [1177, 487] width 13 height 13
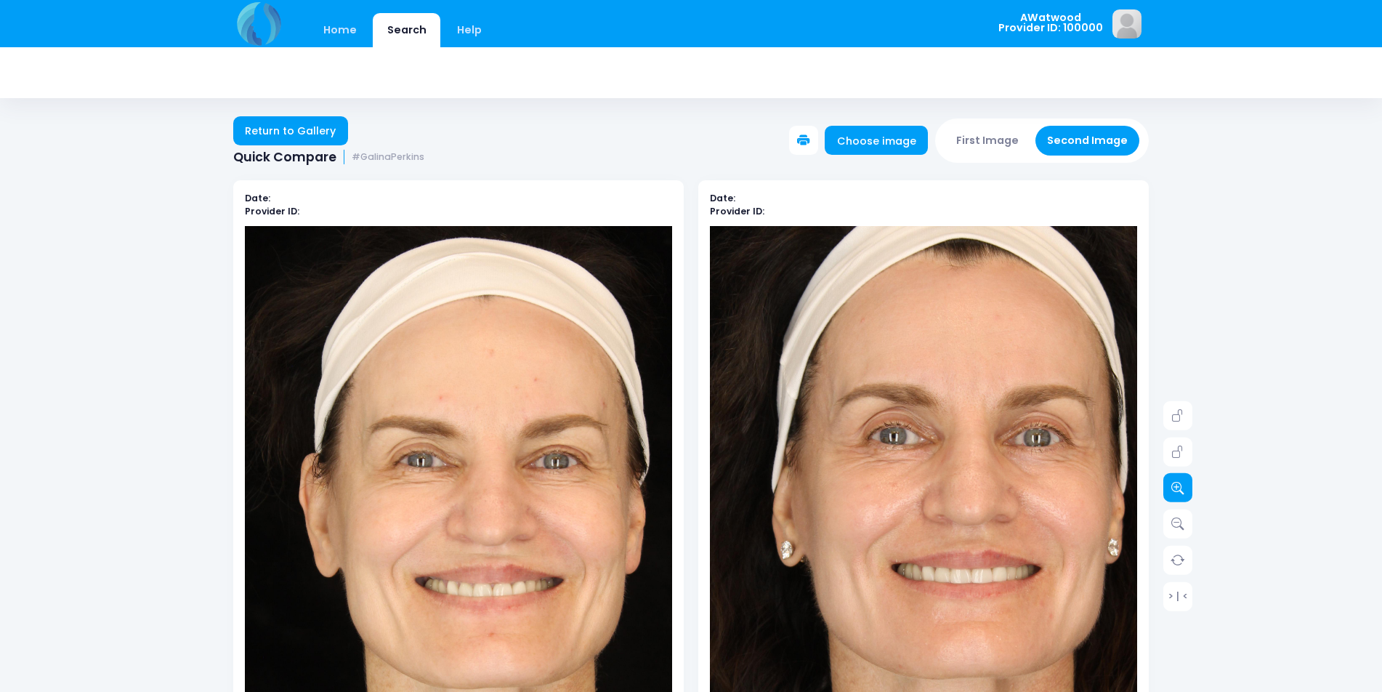
click at [1183, 486] on icon at bounding box center [1177, 487] width 13 height 13
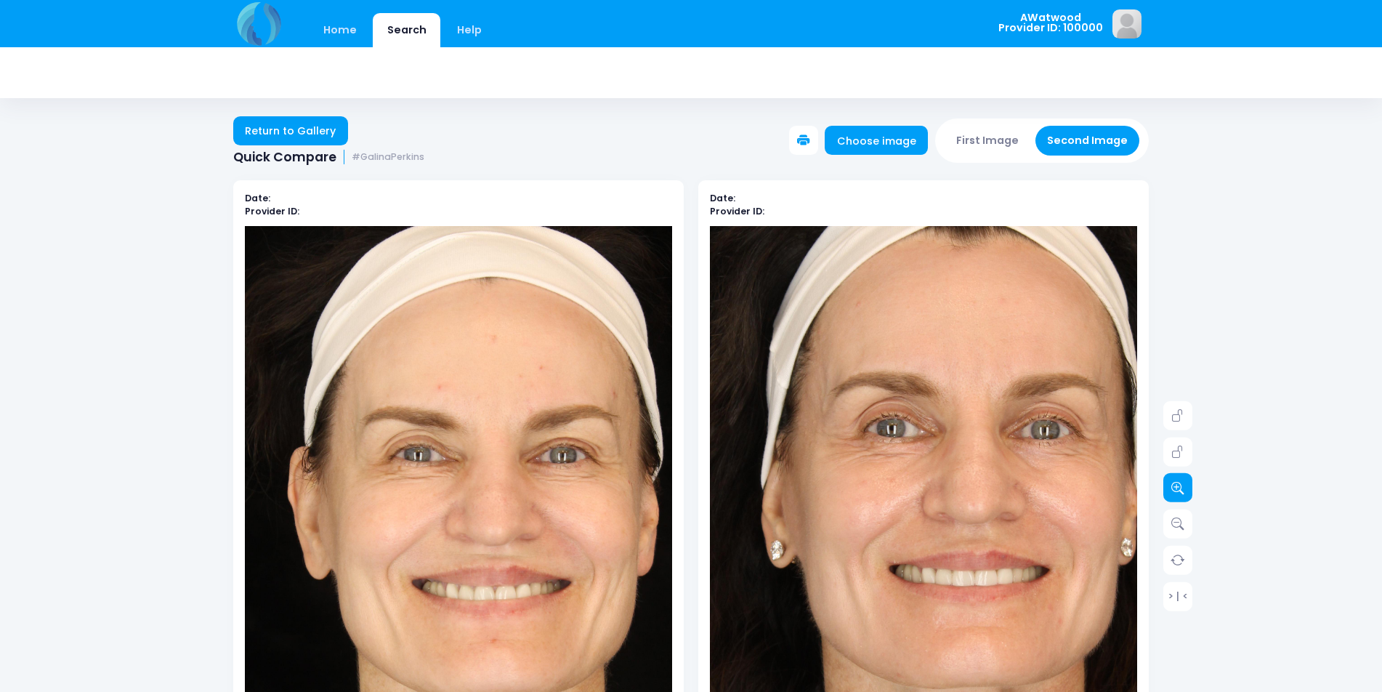
click at [1183, 486] on icon at bounding box center [1177, 487] width 13 height 13
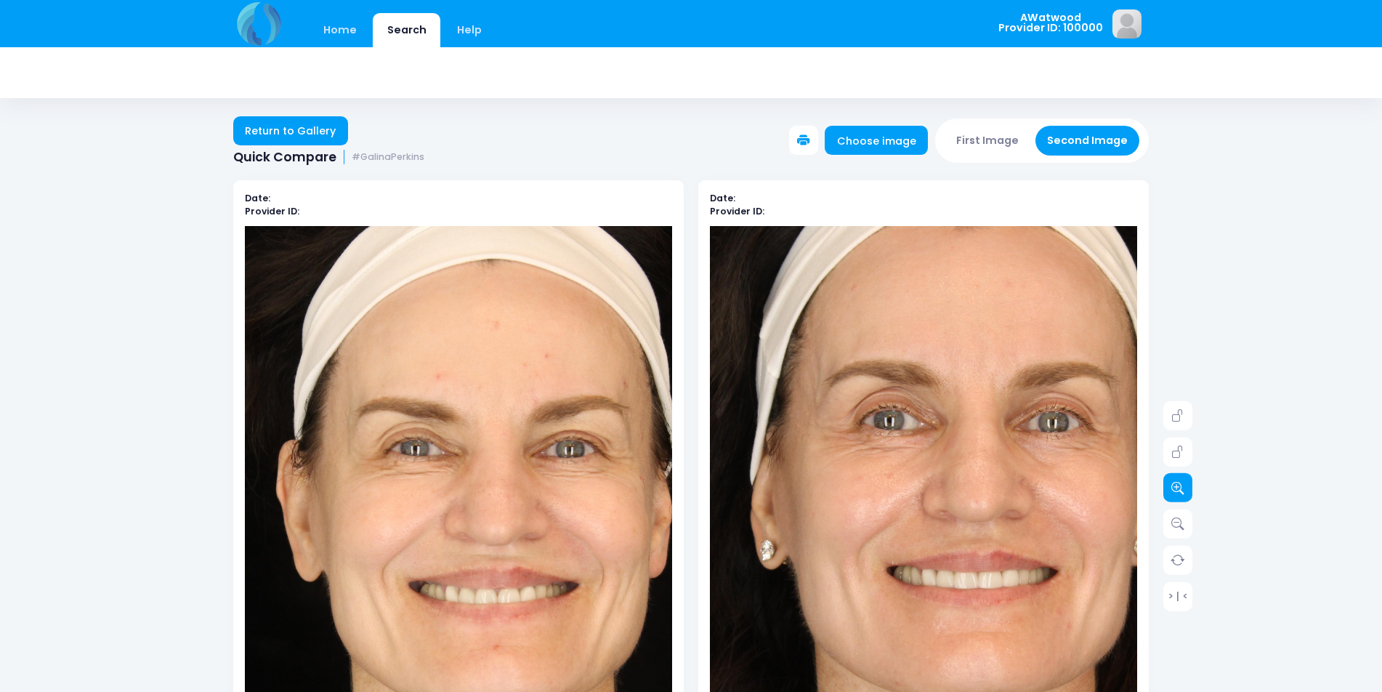
click at [1183, 486] on icon at bounding box center [1177, 487] width 13 height 13
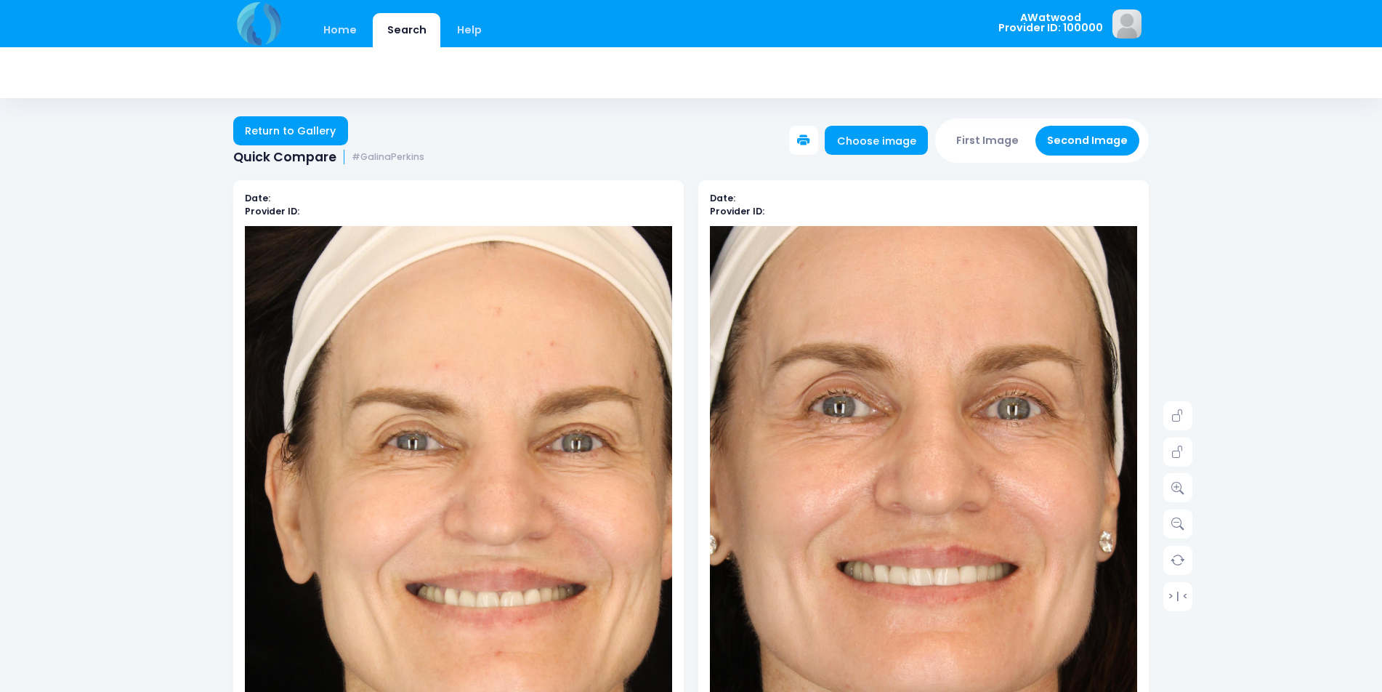
click at [992, 518] on img at bounding box center [875, 540] width 726 height 1089
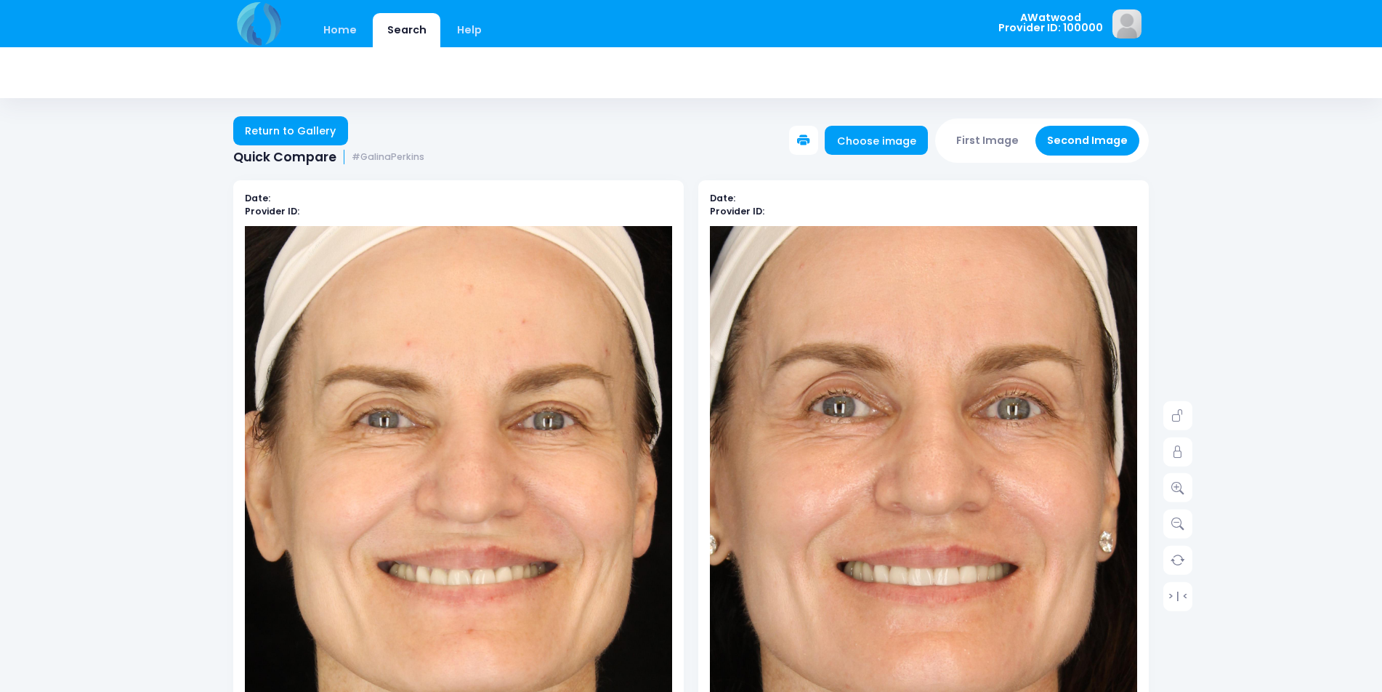
click at [499, 539] on img at bounding box center [430, 523] width 726 height 1089
click at [305, 116] on link "Return to Gallery" at bounding box center [290, 130] width 115 height 29
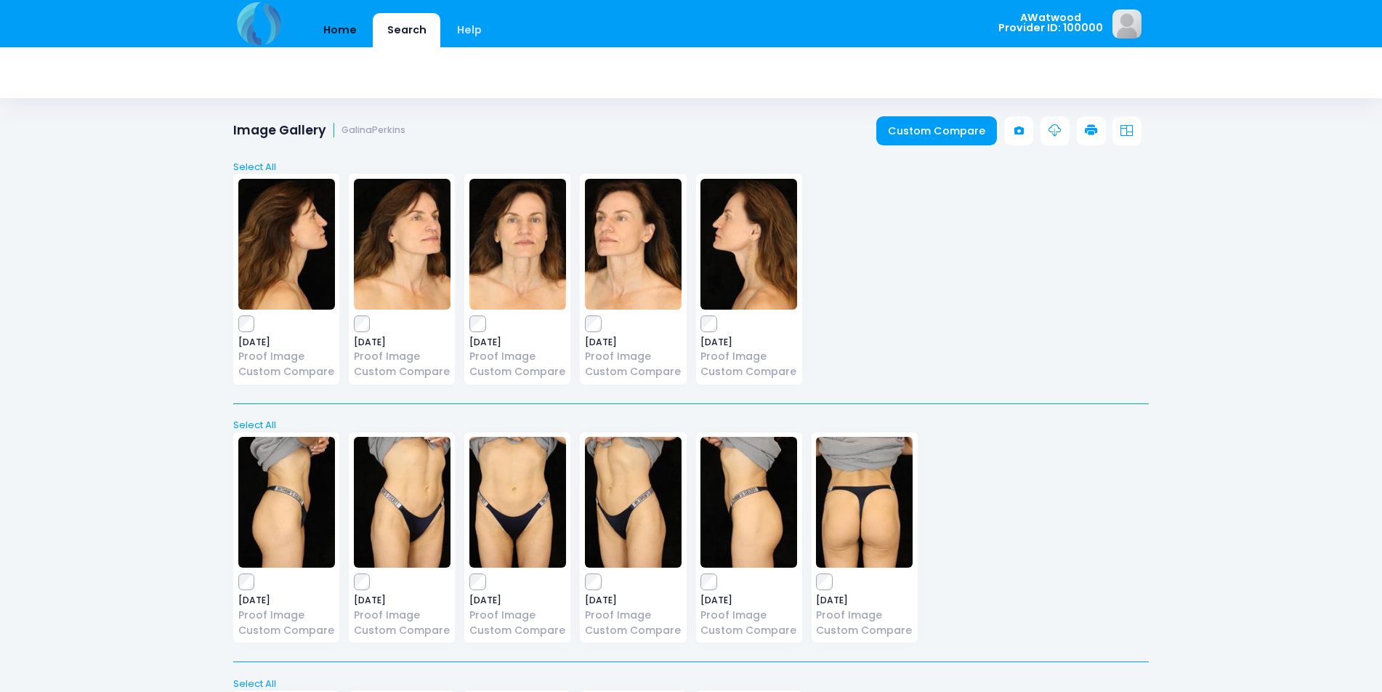
click at [331, 29] on link "Home" at bounding box center [340, 30] width 62 height 34
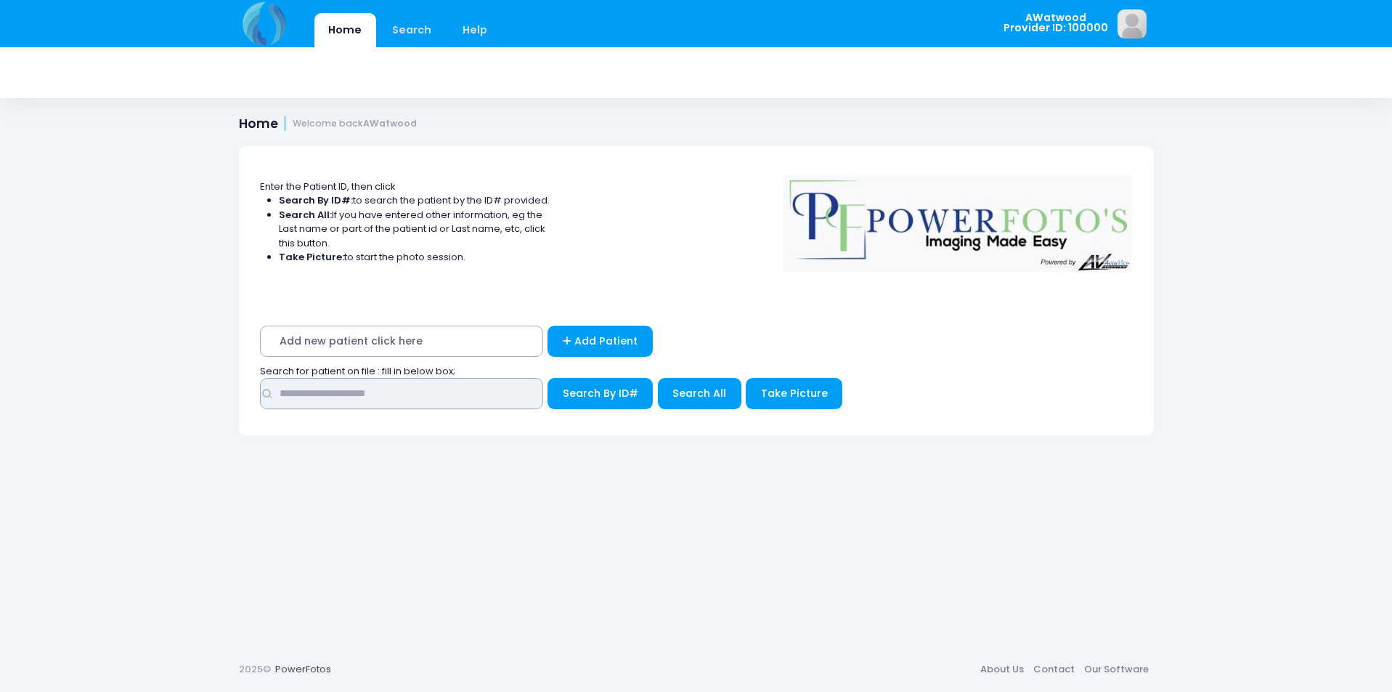
click at [407, 403] on input "text" at bounding box center [401, 393] width 283 height 31
type input "******"
click at [680, 395] on span "Search All" at bounding box center [700, 393] width 54 height 15
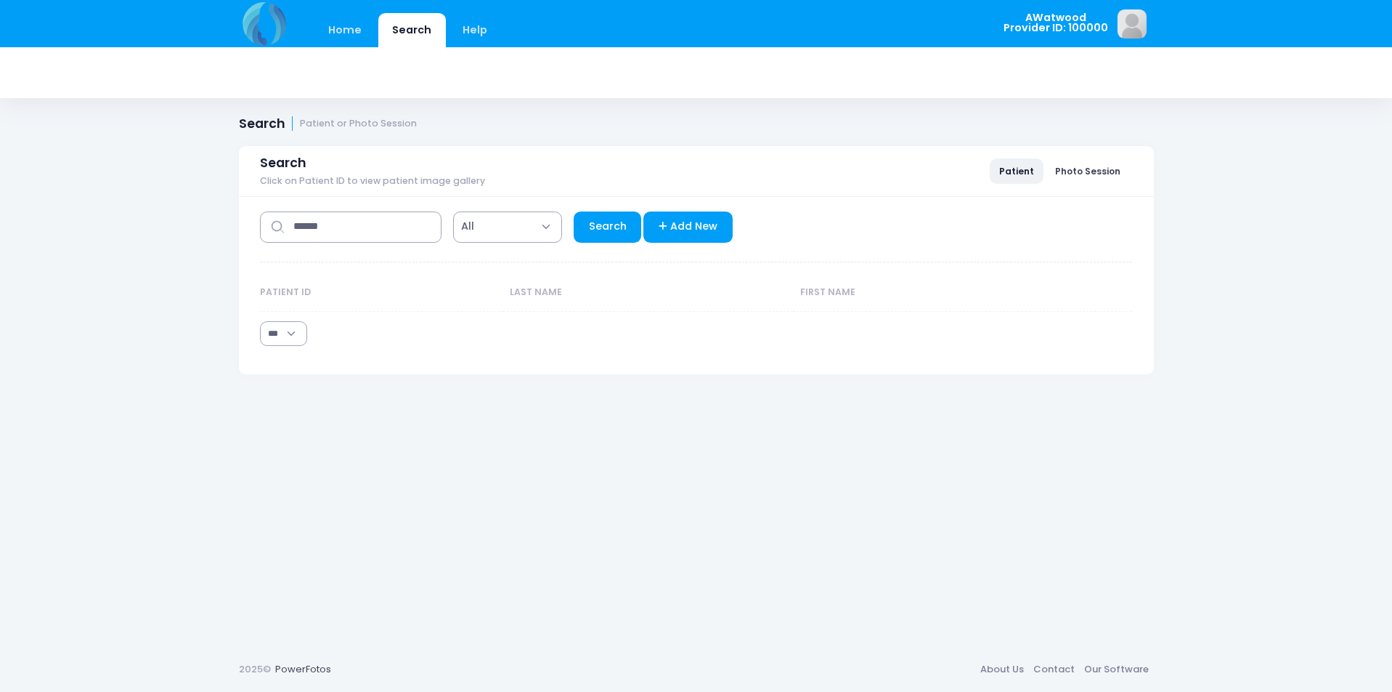
select select "***"
